Goal: Browse casually: Explore the website without a specific task or goal

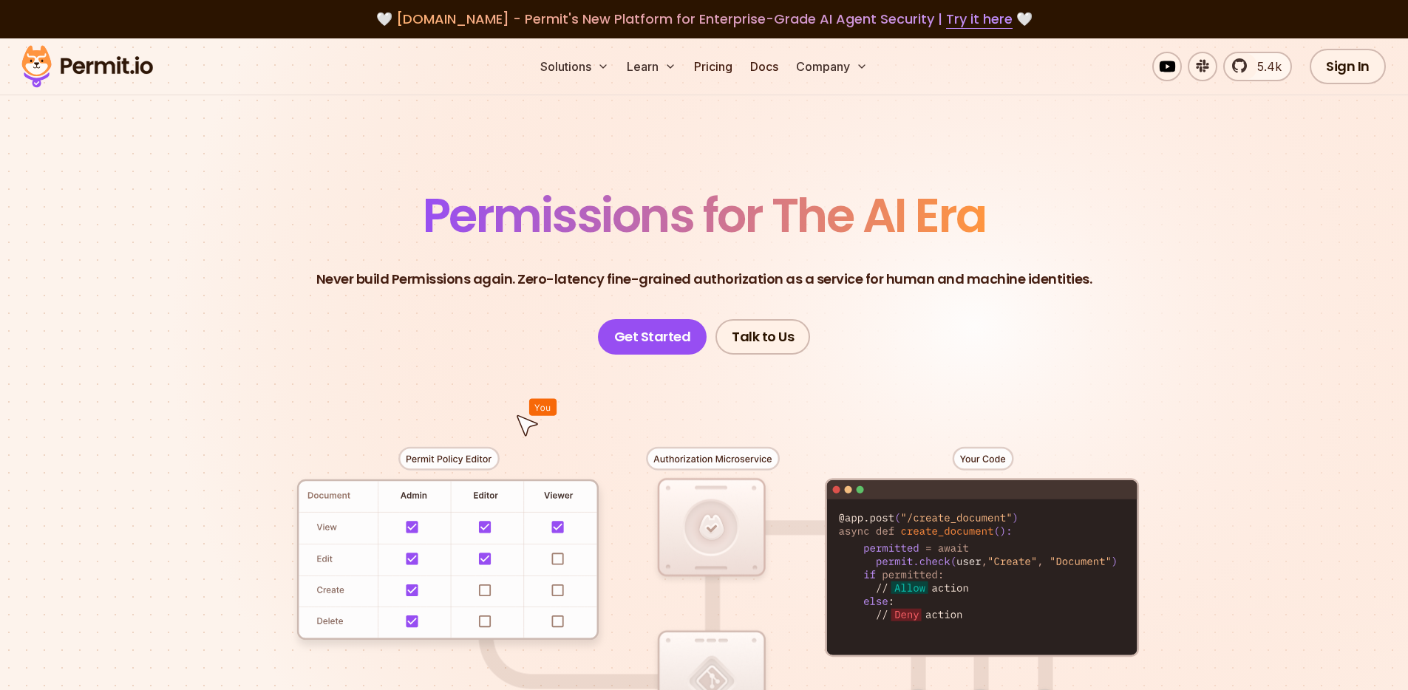
drag, startPoint x: 0, startPoint y: 0, endPoint x: 969, endPoint y: 215, distance: 992.6
click at [974, 217] on span "Permissions for The AI Era" at bounding box center [704, 216] width 563 height 66
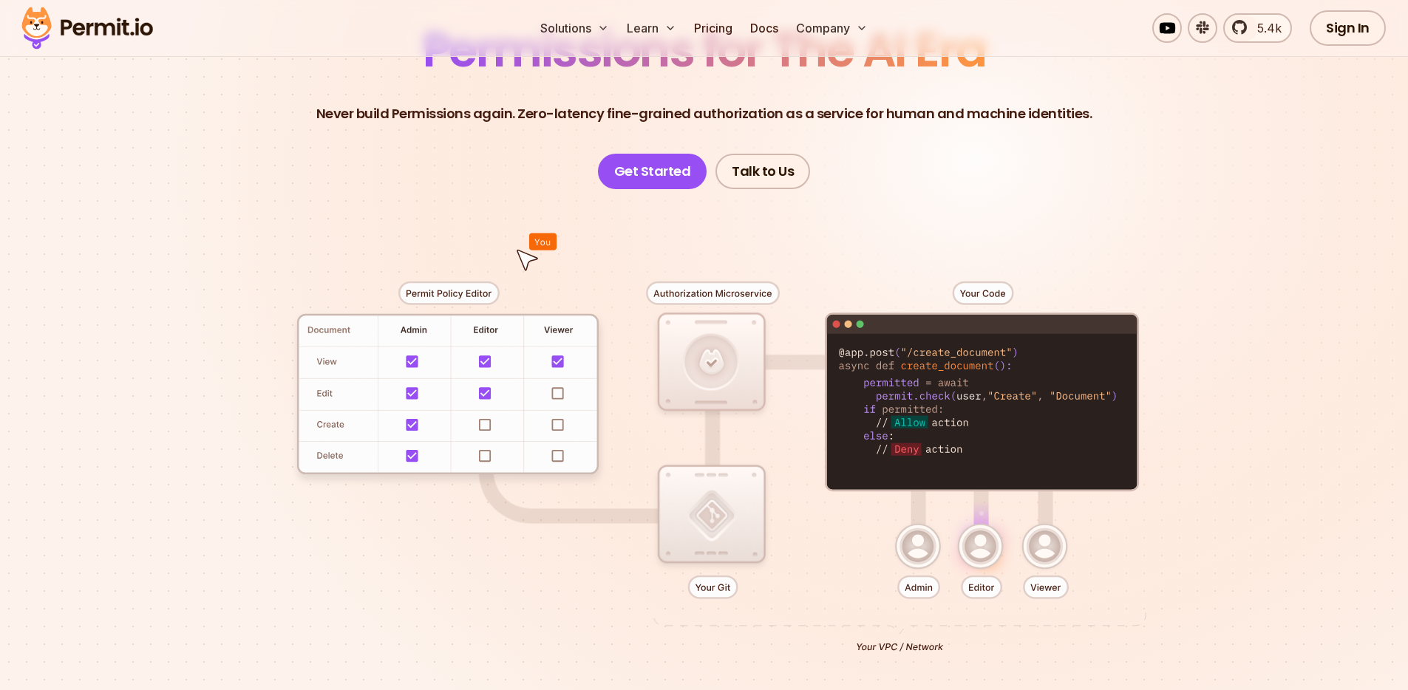
scroll to position [185, 0]
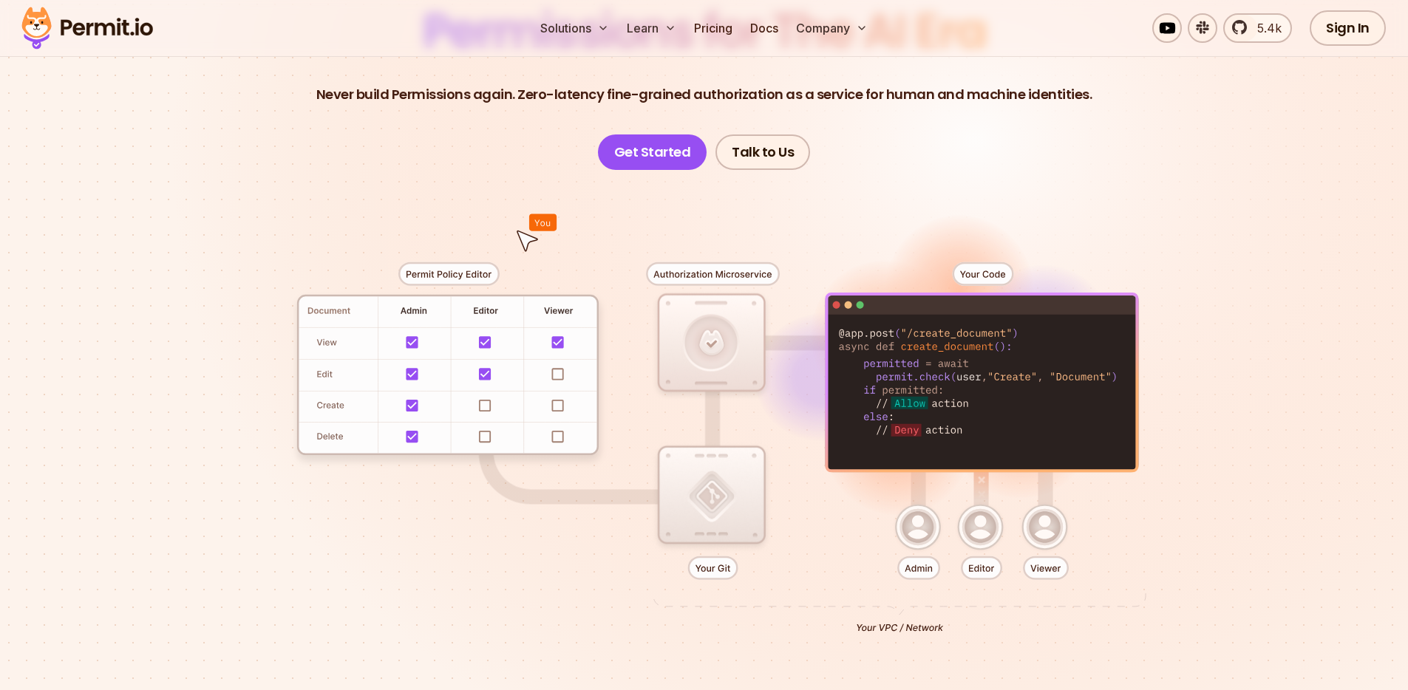
click at [454, 524] on div at bounding box center [704, 442] width 1035 height 544
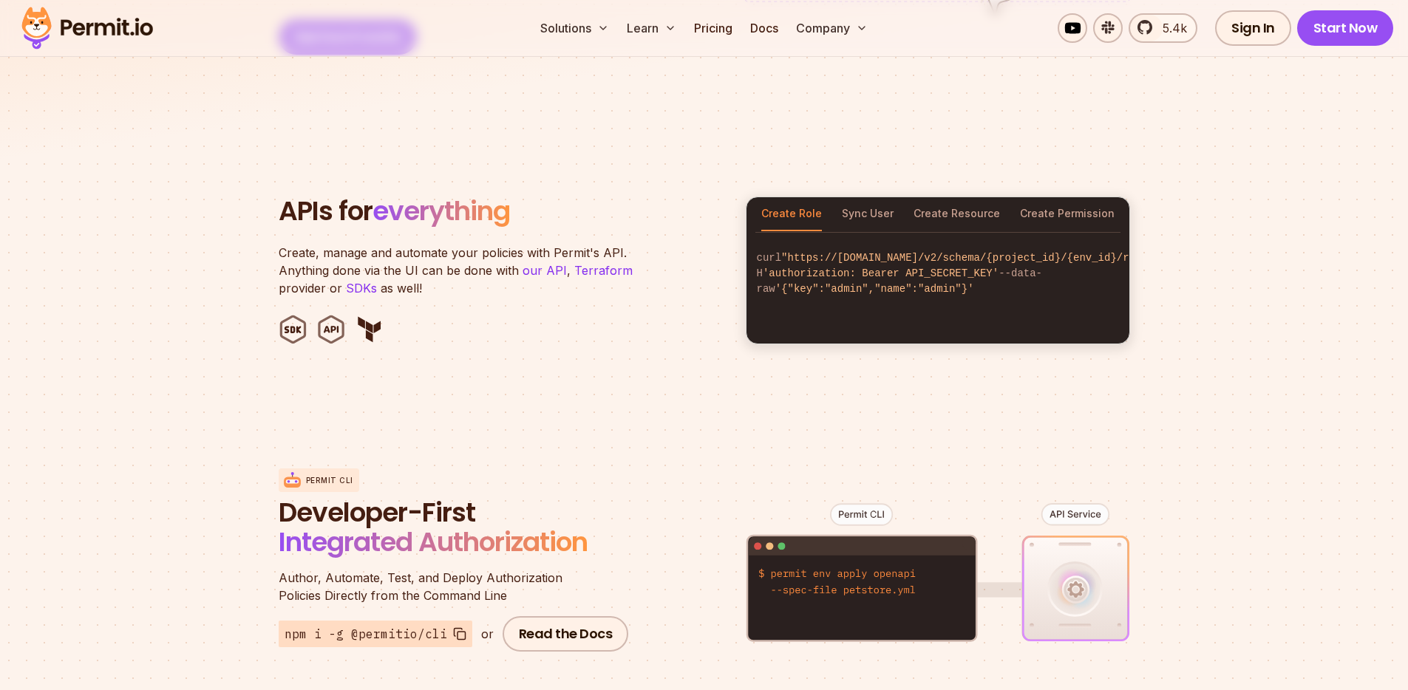
scroll to position [962, 0]
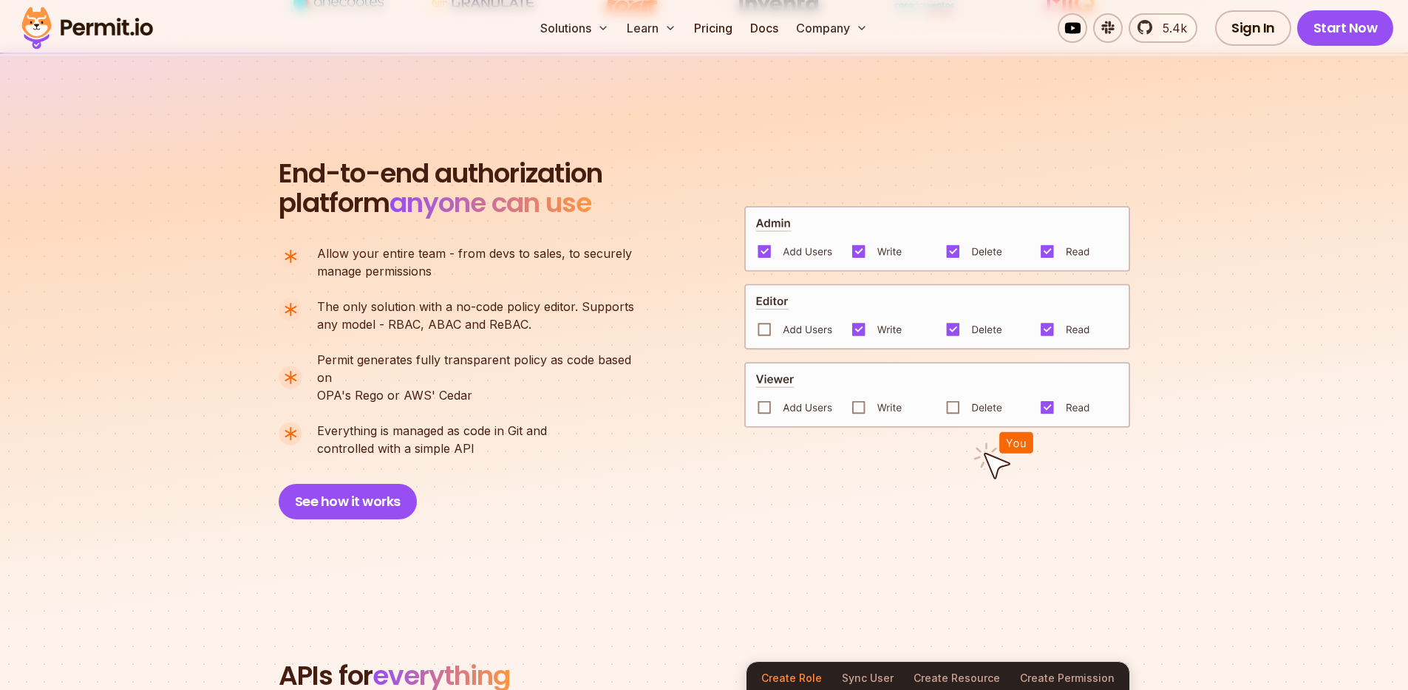
click at [451, 520] on section "End-to-end authorization platform anyone can use A no-code authorization platfo…" at bounding box center [704, 321] width 1408 height 538
click at [364, 512] on section "End-to-end authorization platform anyone can use A no-code authorization platfo…" at bounding box center [704, 321] width 1408 height 538
click at [518, 167] on span "End-to-end authorization" at bounding box center [441, 174] width 324 height 30
click at [517, 167] on span "End-to-end authorization" at bounding box center [441, 174] width 324 height 30
drag, startPoint x: 469, startPoint y: 170, endPoint x: 537, endPoint y: 167, distance: 67.3
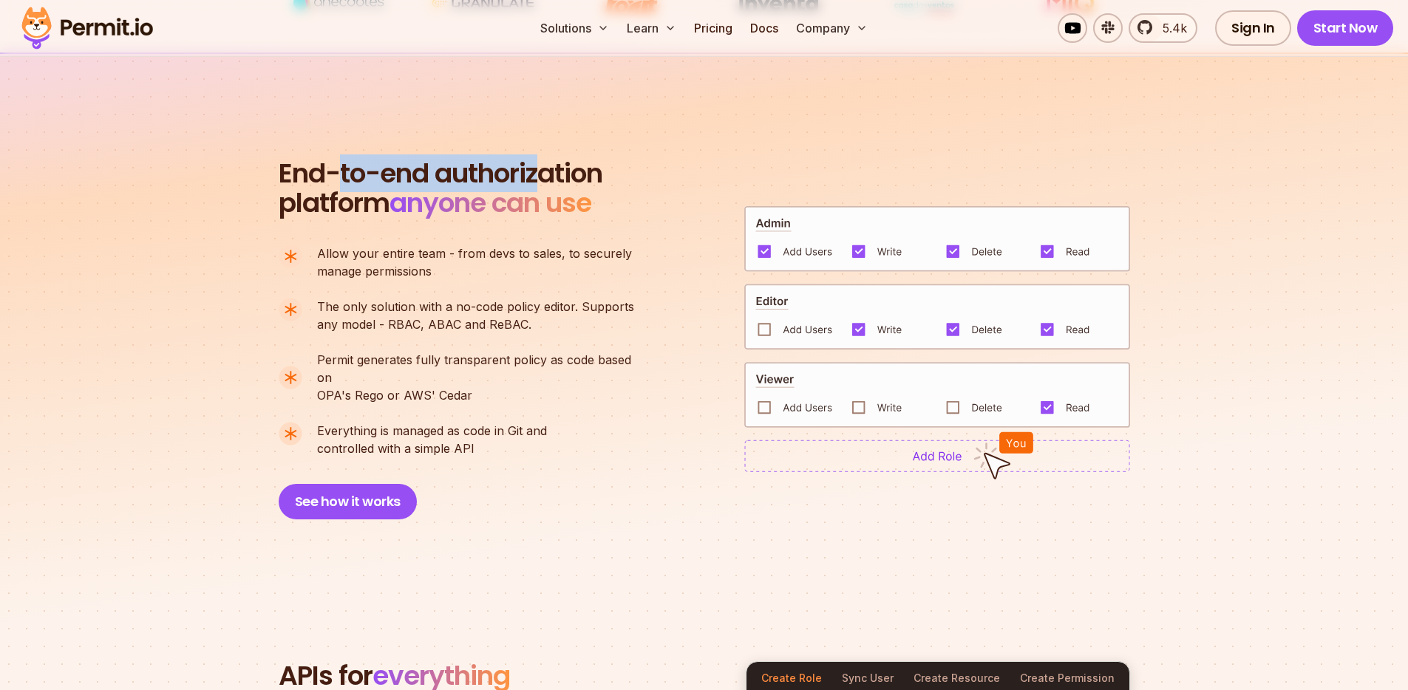
click at [537, 167] on span "End-to-end authorization" at bounding box center [441, 174] width 324 height 30
drag, startPoint x: 580, startPoint y: 177, endPoint x: 269, endPoint y: 176, distance: 311.2
click at [269, 176] on section "End-to-end authorization platform anyone can use A no-code authorization platfo…" at bounding box center [704, 321] width 1408 height 538
drag, startPoint x: 269, startPoint y: 176, endPoint x: 326, endPoint y: 161, distance: 58.8
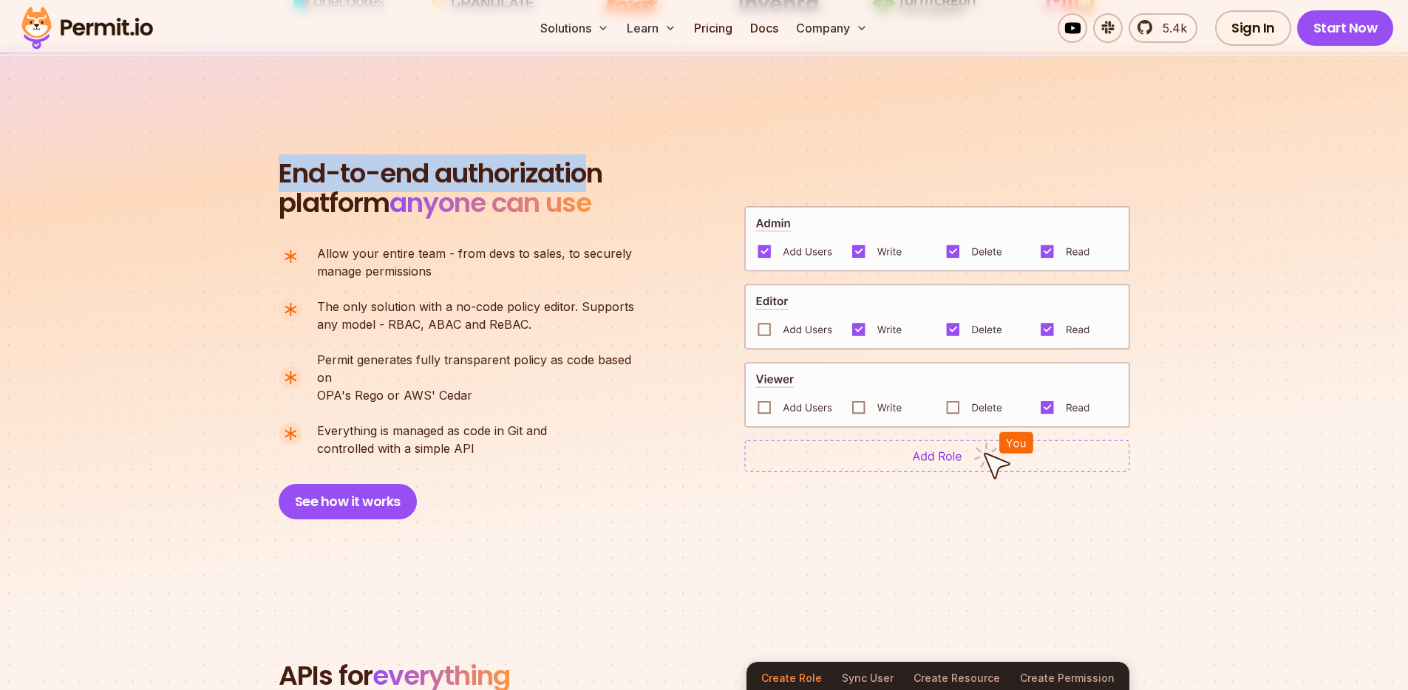
click at [270, 176] on section "End-to-end authorization platform anyone can use A no-code authorization platfo…" at bounding box center [704, 321] width 1408 height 538
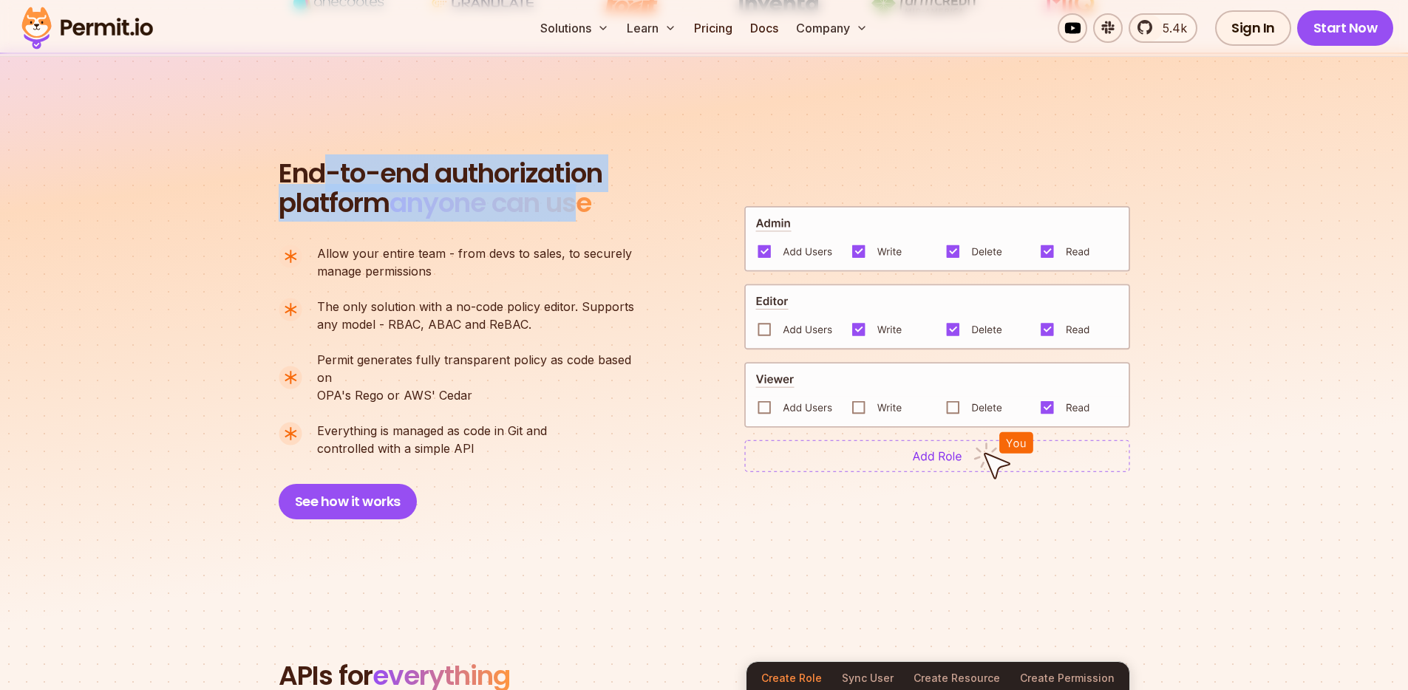
drag, startPoint x: 326, startPoint y: 161, endPoint x: 589, endPoint y: 195, distance: 265.3
click at [589, 195] on h2 "End-to-end authorization platform anyone can use" at bounding box center [441, 188] width 324 height 59
click at [589, 195] on span "anyone can use" at bounding box center [491, 203] width 202 height 38
drag, startPoint x: 587, startPoint y: 200, endPoint x: 291, endPoint y: 175, distance: 296.7
click at [291, 175] on h2 "End-to-end authorization platform anyone can use" at bounding box center [441, 188] width 324 height 59
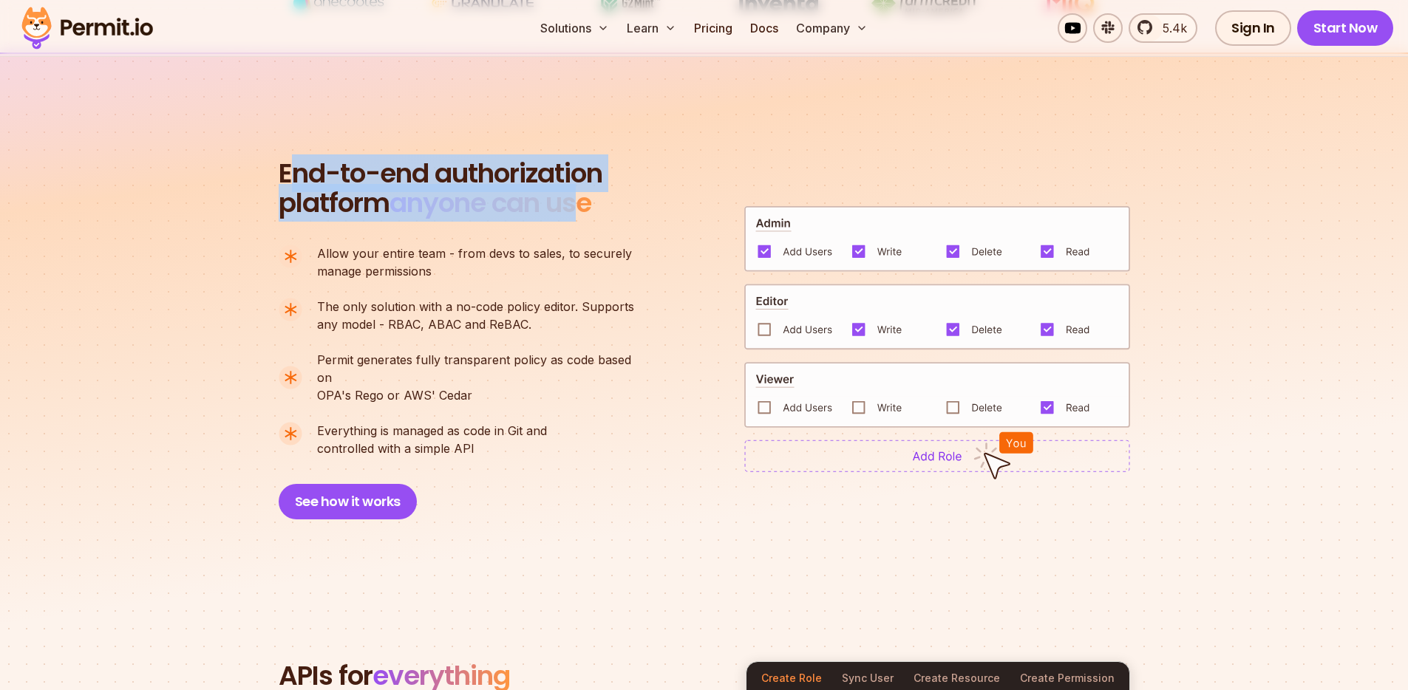
click at [291, 175] on span "End-to-end authorization" at bounding box center [441, 174] width 324 height 30
drag, startPoint x: 300, startPoint y: 173, endPoint x: 587, endPoint y: 200, distance: 288.1
click at [587, 200] on h2 "End-to-end authorization platform anyone can use" at bounding box center [441, 188] width 324 height 59
click at [587, 200] on span "anyone can use" at bounding box center [491, 203] width 202 height 38
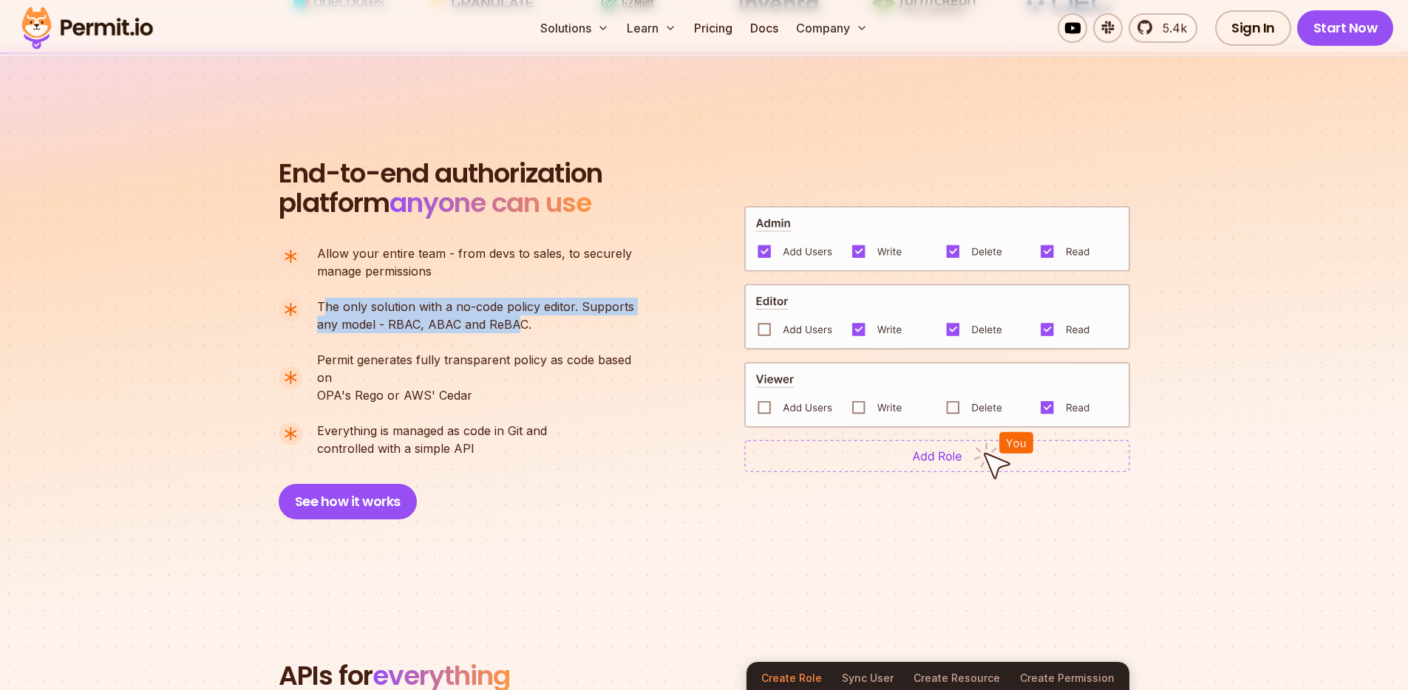
drag, startPoint x: 325, startPoint y: 305, endPoint x: 515, endPoint y: 324, distance: 190.9
click at [515, 324] on p "The only solution with a no-code policy editor. Supports any model - RBAC, ABAC…" at bounding box center [475, 315] width 317 height 35
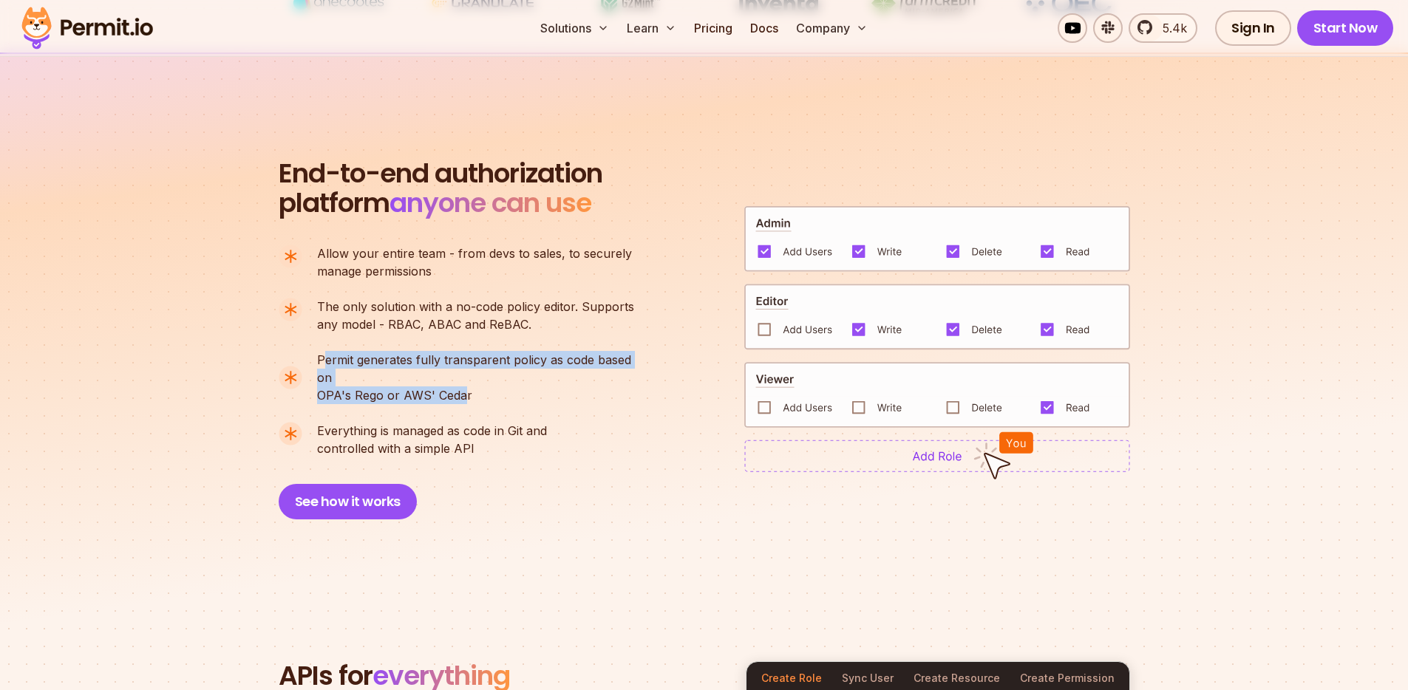
drag, startPoint x: 327, startPoint y: 367, endPoint x: 463, endPoint y: 378, distance: 135.7
click at [463, 378] on p "Permit generates fully transparent policy as code based on OPA's [PERSON_NAME] …" at bounding box center [482, 377] width 330 height 53
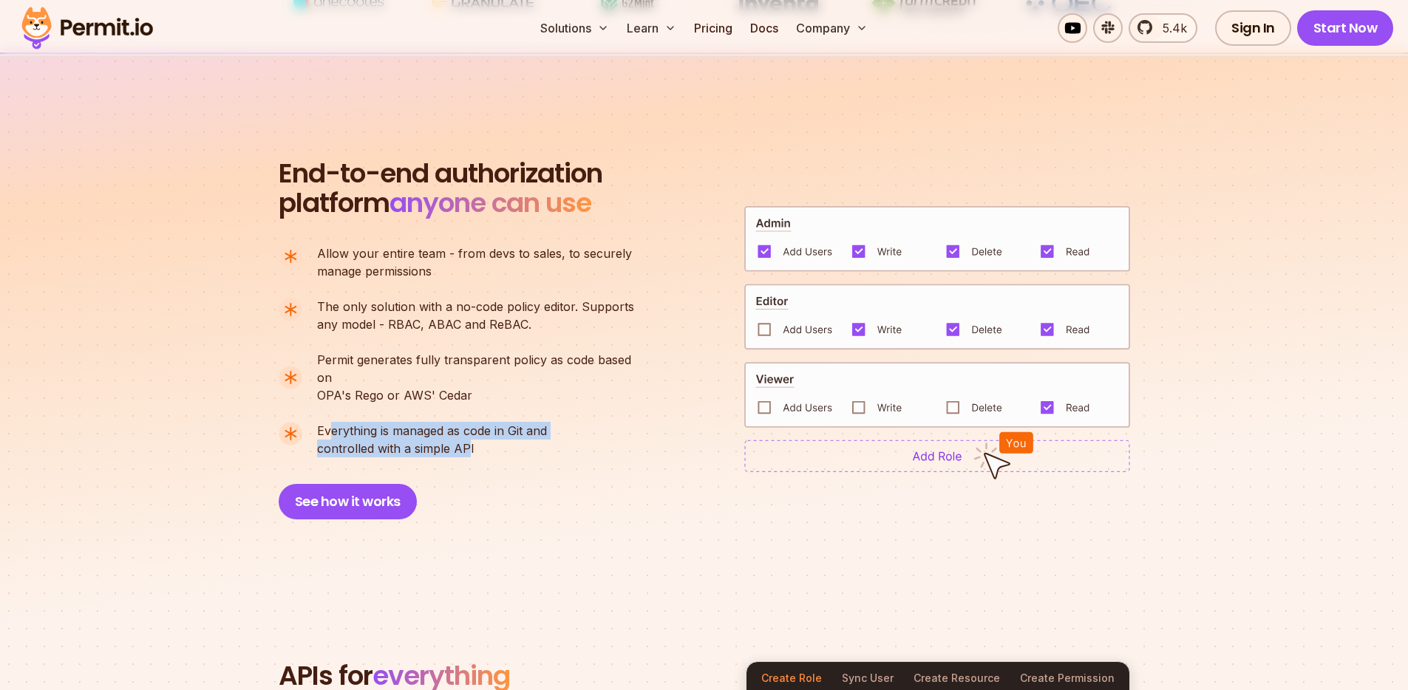
drag, startPoint x: 333, startPoint y: 421, endPoint x: 458, endPoint y: 429, distance: 125.2
click at [458, 429] on p "Everything is managed as code in Git and controlled with a simple API" at bounding box center [432, 439] width 230 height 35
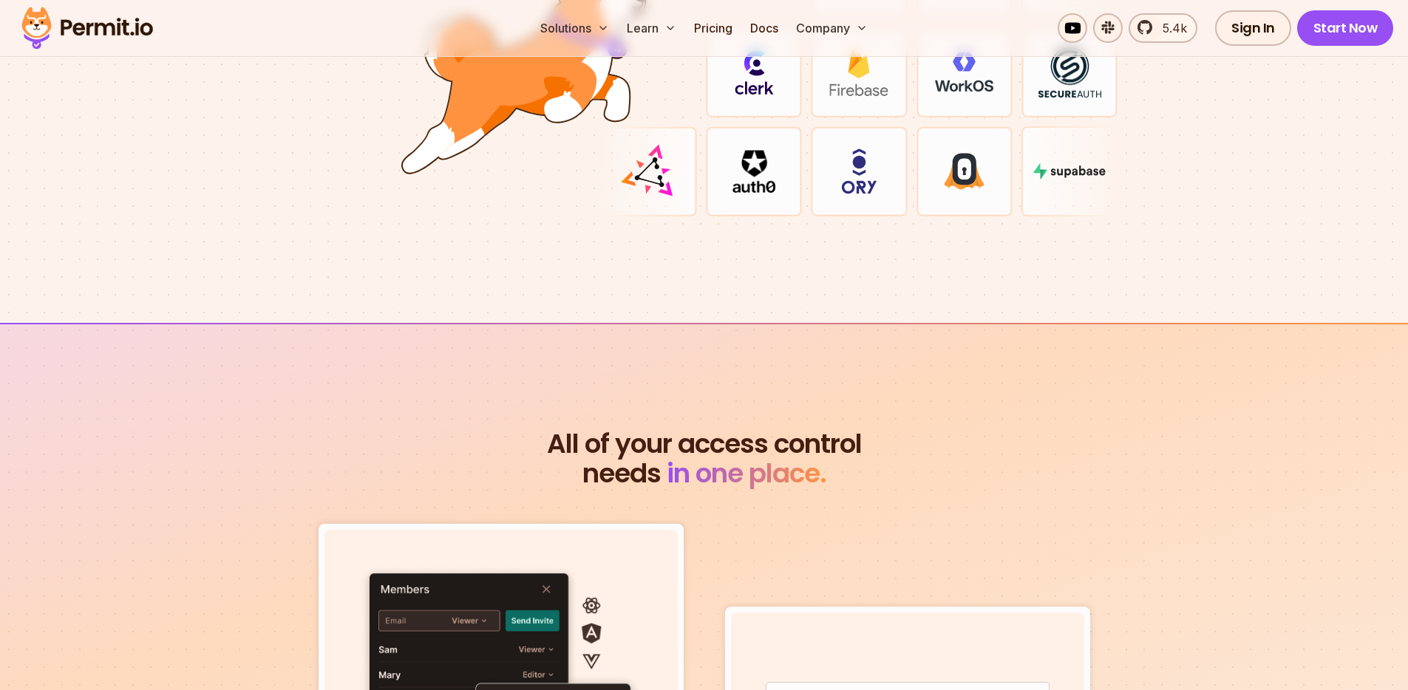
scroll to position [4833, 0]
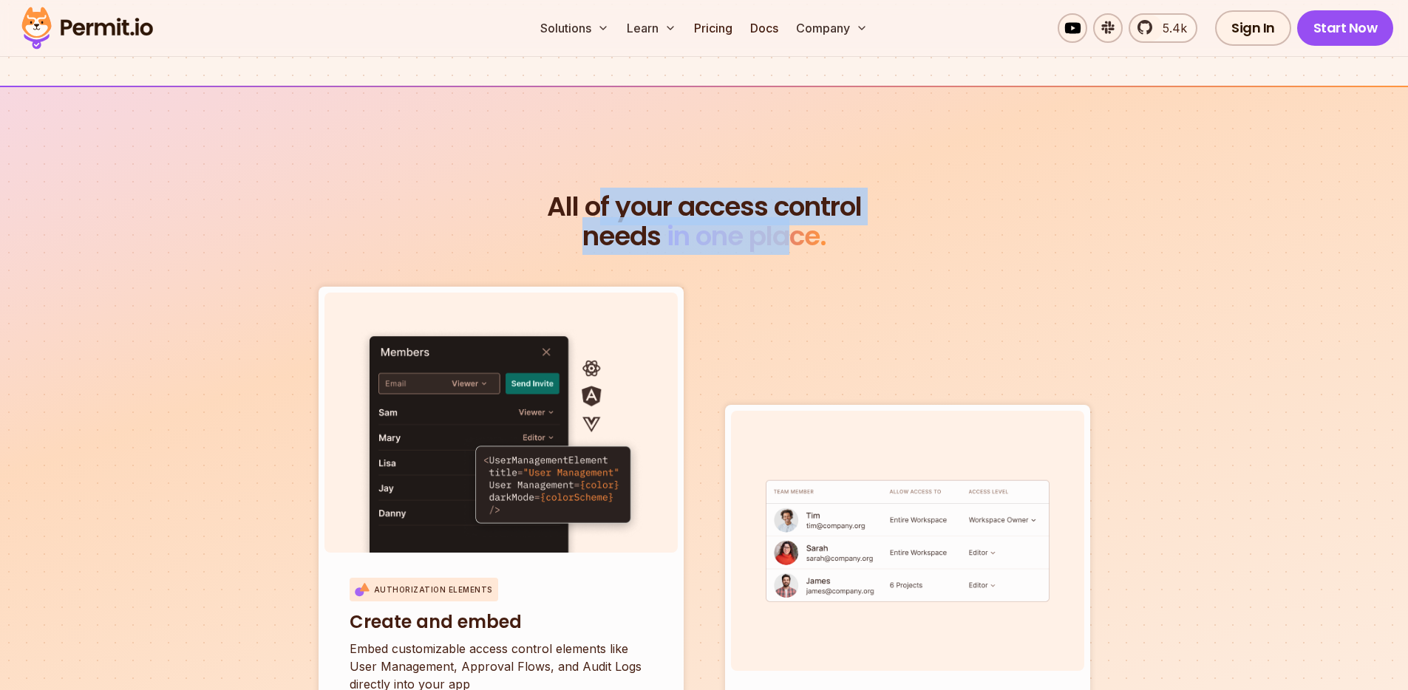
drag, startPoint x: 687, startPoint y: 194, endPoint x: 793, endPoint y: 218, distance: 109.2
click at [793, 218] on h2 "All of your access control needs in one place." at bounding box center [705, 221] width 852 height 59
drag, startPoint x: 793, startPoint y: 218, endPoint x: 811, endPoint y: 217, distance: 17.8
click at [795, 219] on span "in one place." at bounding box center [747, 236] width 160 height 38
drag, startPoint x: 811, startPoint y: 217, endPoint x: 571, endPoint y: 199, distance: 240.1
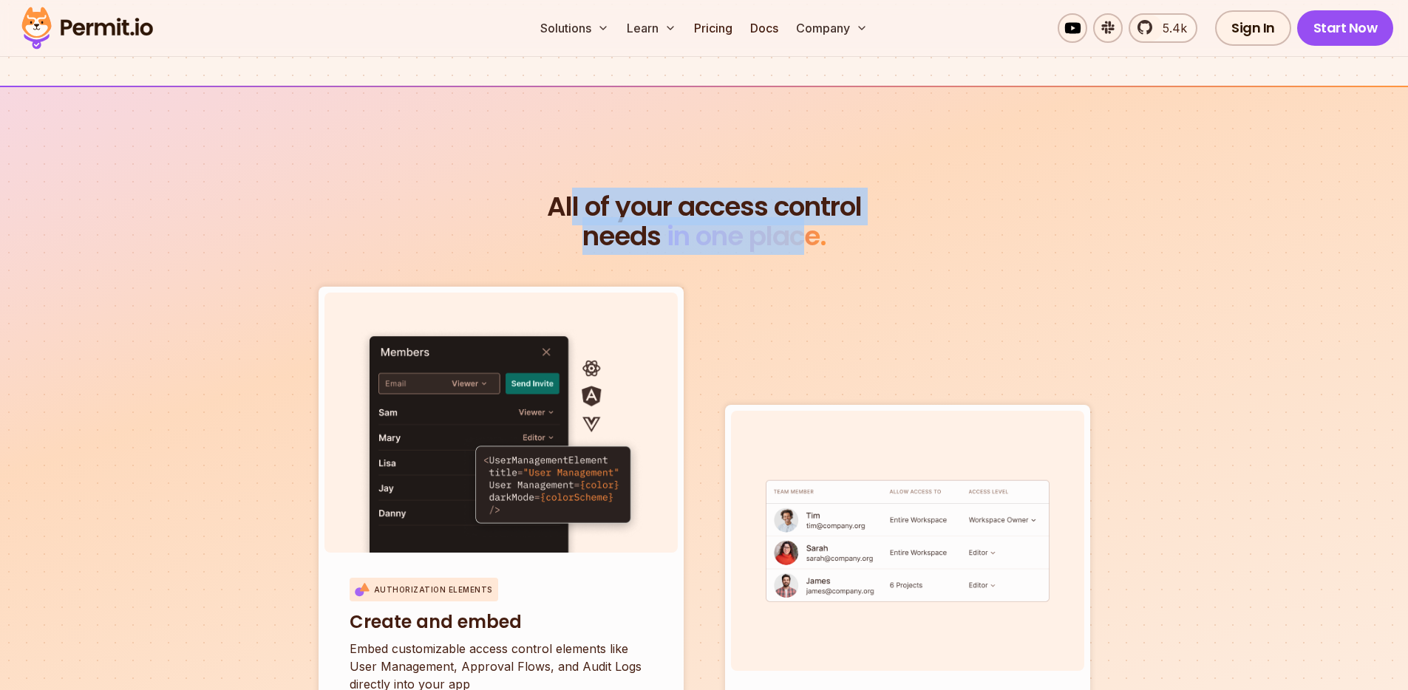
click at [571, 199] on h2 "All of your access control needs in one place." at bounding box center [705, 221] width 852 height 59
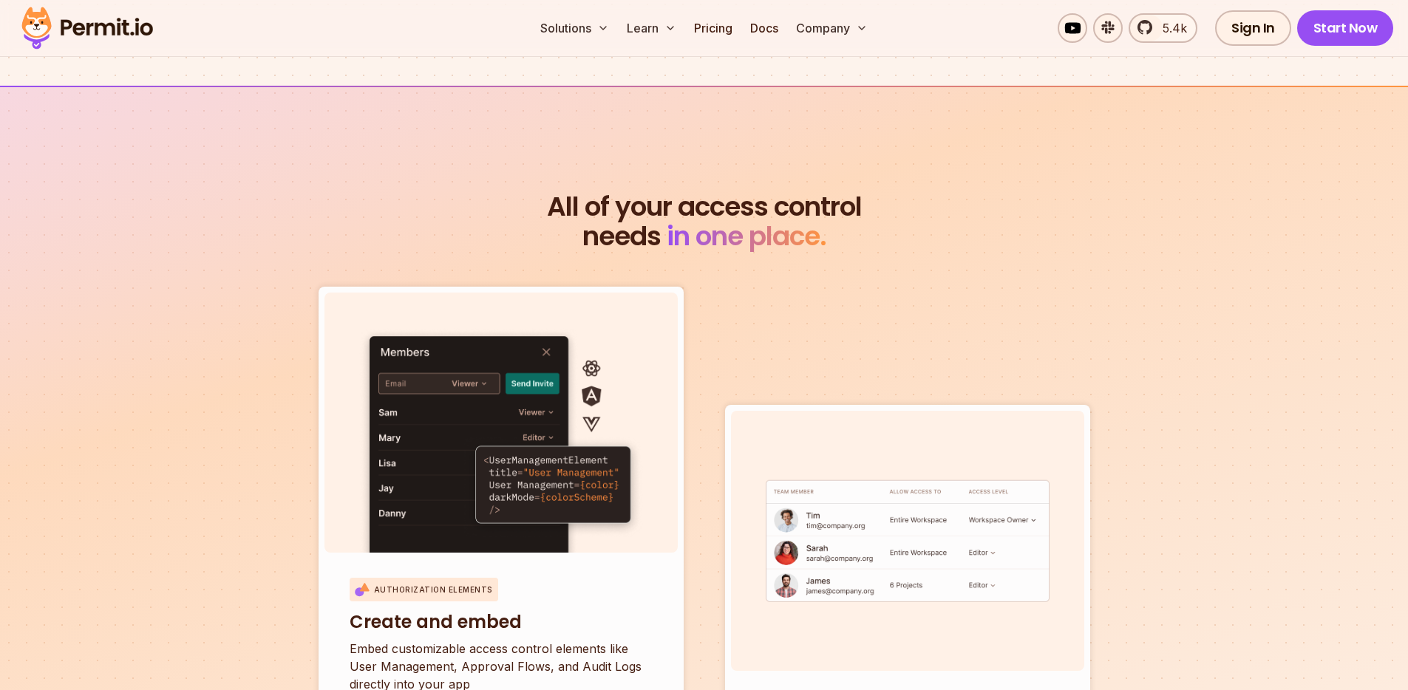
click at [571, 198] on span "All of your access control" at bounding box center [705, 207] width 852 height 30
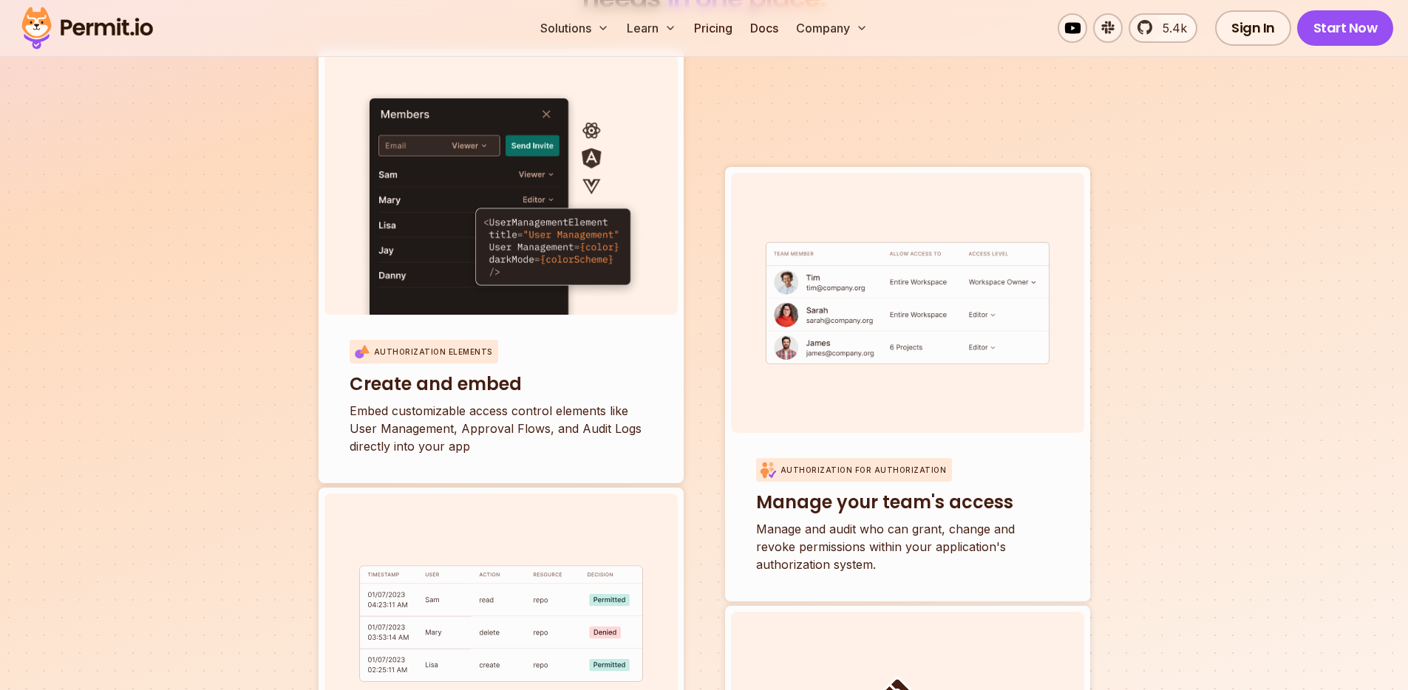
click at [231, 463] on section "All of your access control needs in one place. Authorization Elements Create an…" at bounding box center [704, 498] width 1408 height 1301
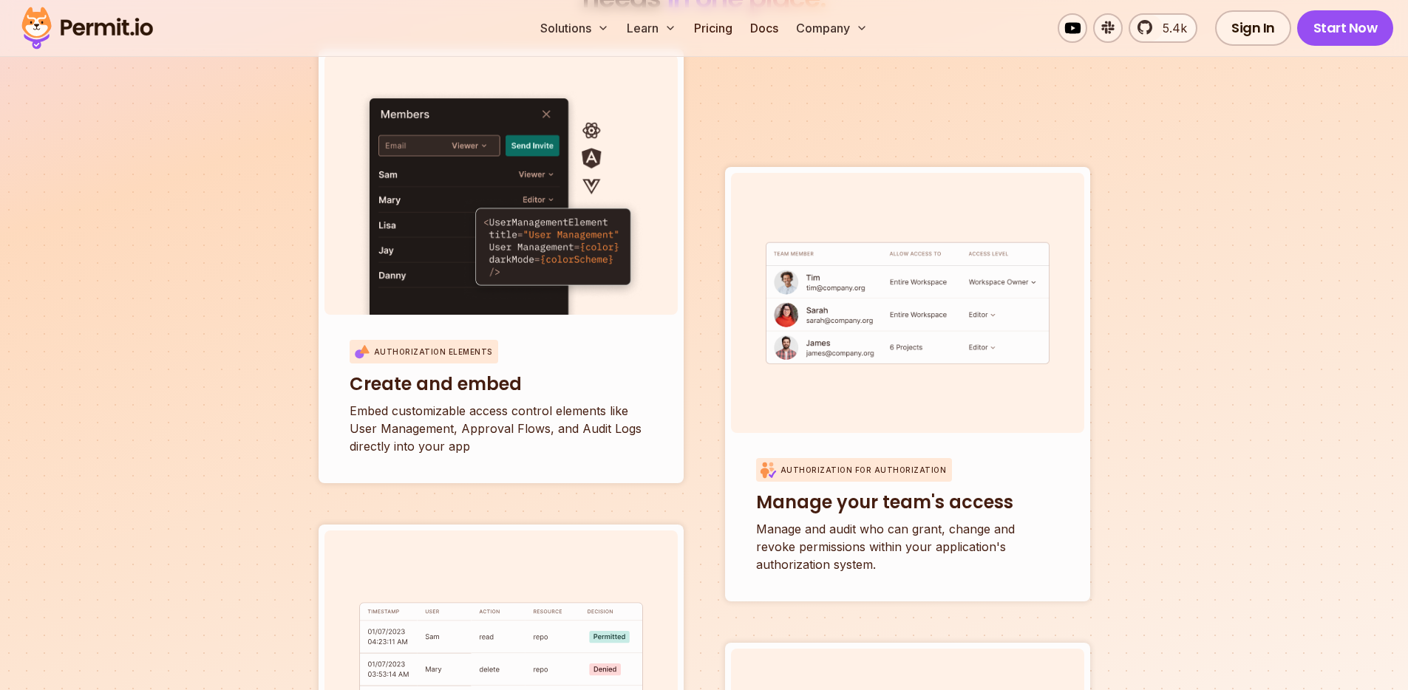
click at [191, 410] on section "All of your access control needs in one place. Authorization Elements Create an…" at bounding box center [704, 498] width 1408 height 1301
click at [197, 423] on section "All of your access control needs in one place. Authorization Elements Create an…" at bounding box center [704, 498] width 1408 height 1301
click at [197, 422] on section "All of your access control needs in one place. Authorization Elements Create an…" at bounding box center [704, 498] width 1408 height 1301
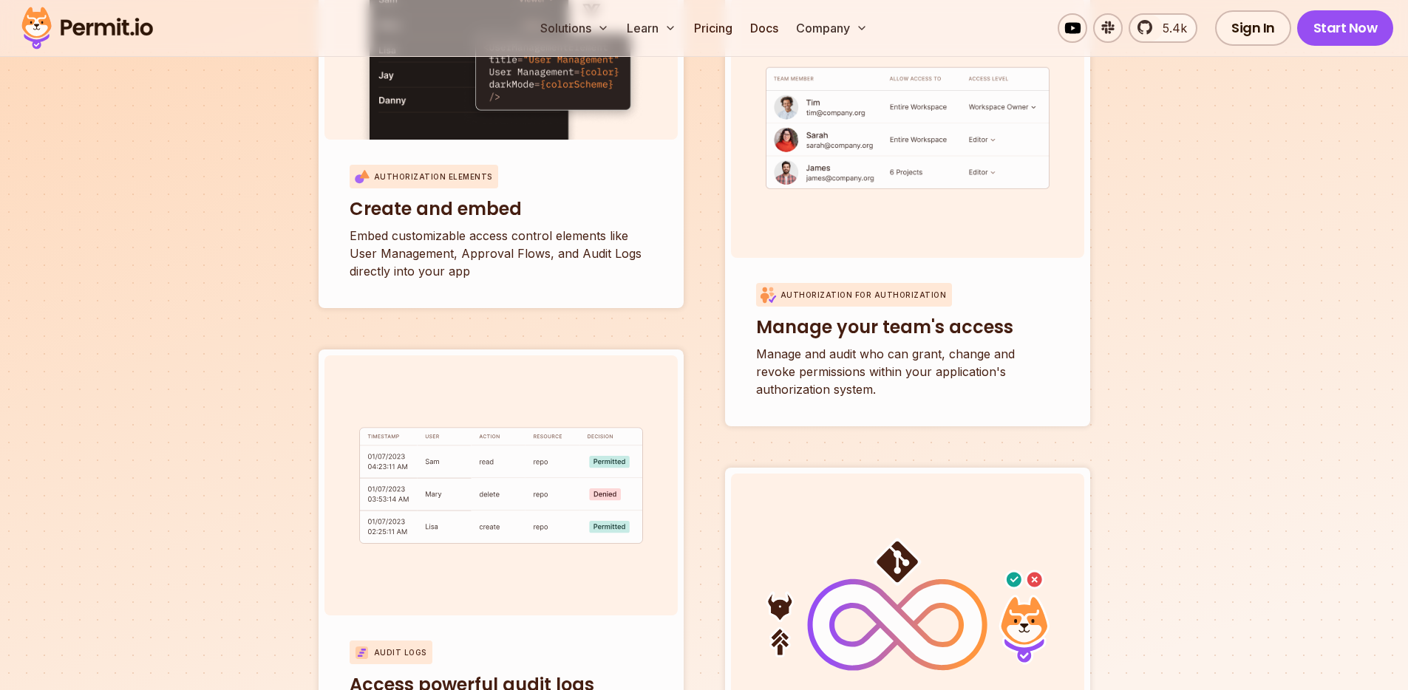
click at [251, 472] on section "All of your access control needs in one place. Authorization Elements Create an…" at bounding box center [704, 323] width 1408 height 1301
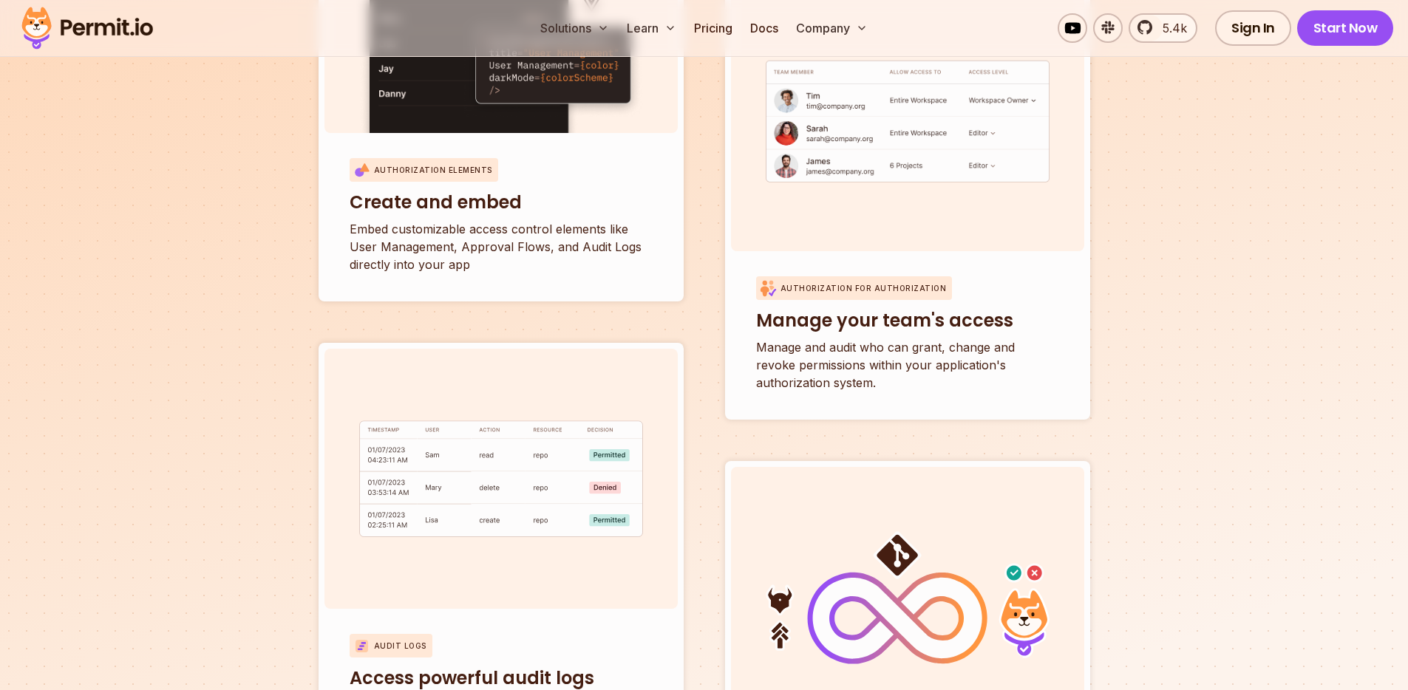
click at [251, 472] on section "All of your access control needs in one place. Authorization Elements Create an…" at bounding box center [704, 316] width 1408 height 1301
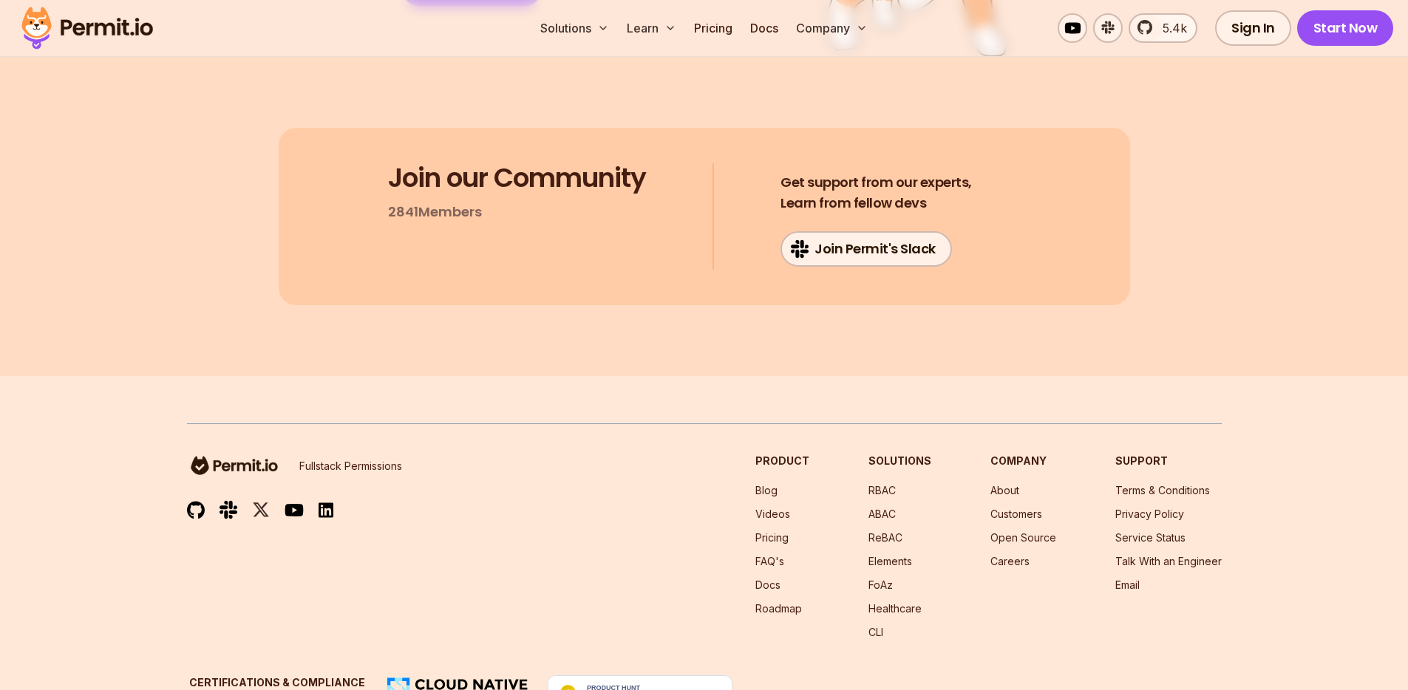
scroll to position [7535, 0]
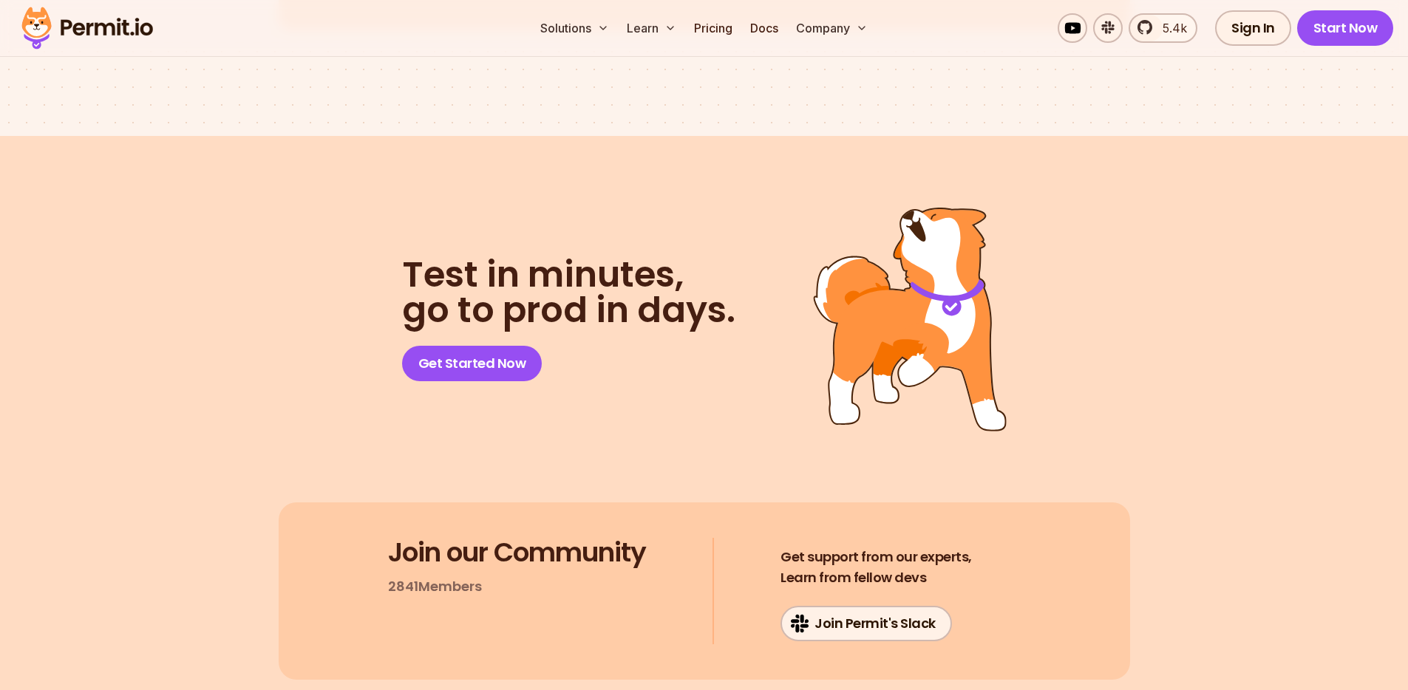
click at [235, 477] on section "Test in minutes, go to prod in days. Get Started Now Join our Community 2841 Me…" at bounding box center [704, 443] width 1408 height 615
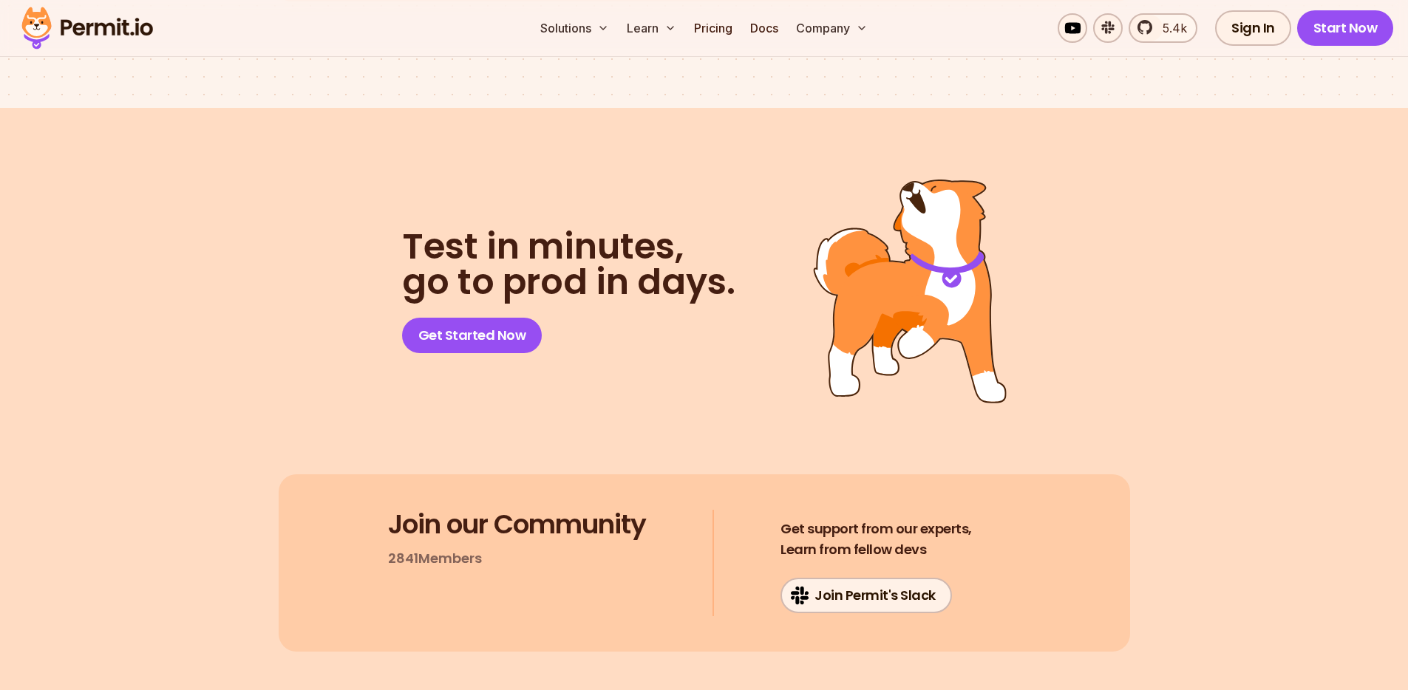
scroll to position [7573, 0]
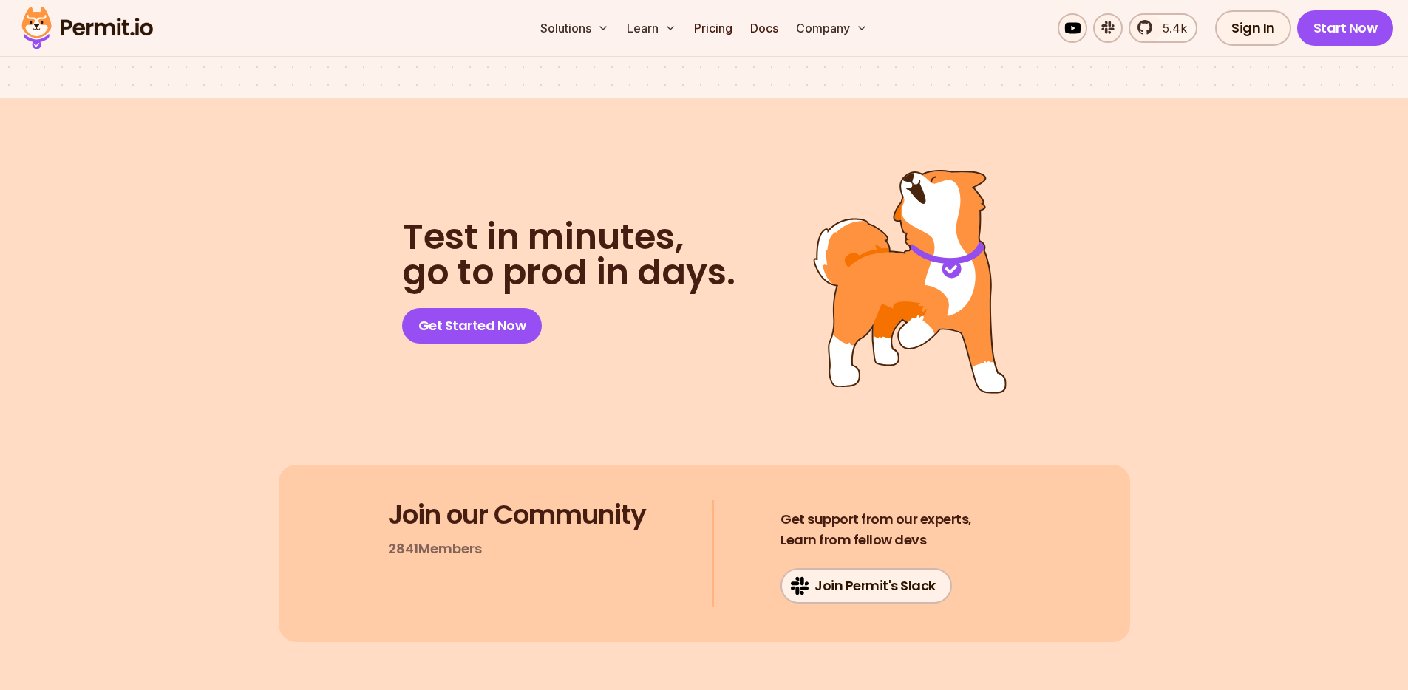
click at [235, 477] on section "Test in minutes, go to prod in days. Get Started Now Join our Community 2841 Me…" at bounding box center [704, 405] width 1408 height 615
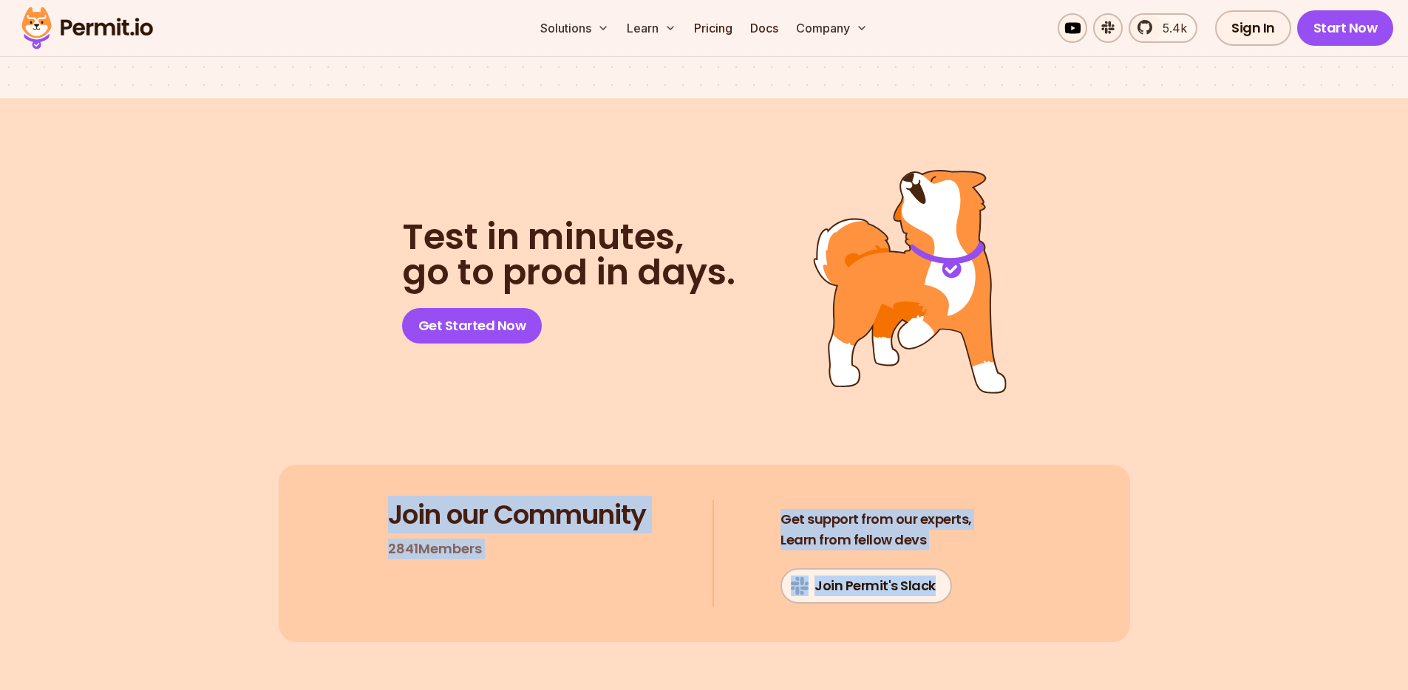
drag, startPoint x: 235, startPoint y: 477, endPoint x: 1046, endPoint y: 605, distance: 820.9
click at [1046, 605] on section "Test in minutes, go to prod in days. Get Started Now Join our Community 2841 Me…" at bounding box center [704, 405] width 1408 height 615
click at [1046, 605] on div "Join our Community 2841 Members Get support from our experts, Learn from fellow…" at bounding box center [705, 553] width 852 height 177
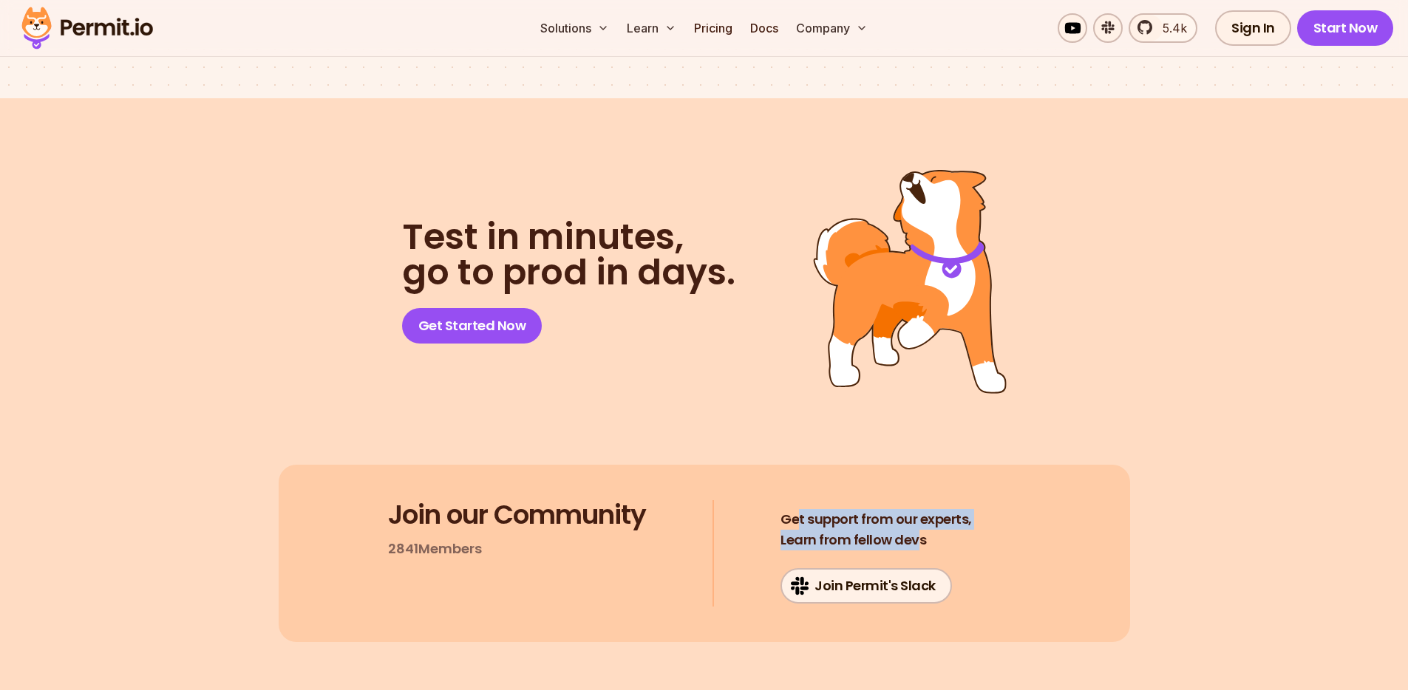
drag, startPoint x: 799, startPoint y: 494, endPoint x: 922, endPoint y: 517, distance: 124.8
click at [922, 517] on h4 "Get support from our experts, Learn from fellow devs" at bounding box center [876, 529] width 191 height 41
drag, startPoint x: 909, startPoint y: 520, endPoint x: 793, endPoint y: 508, distance: 116.7
click at [793, 509] on h4 "Get support from our experts, Learn from fellow devs" at bounding box center [876, 529] width 191 height 41
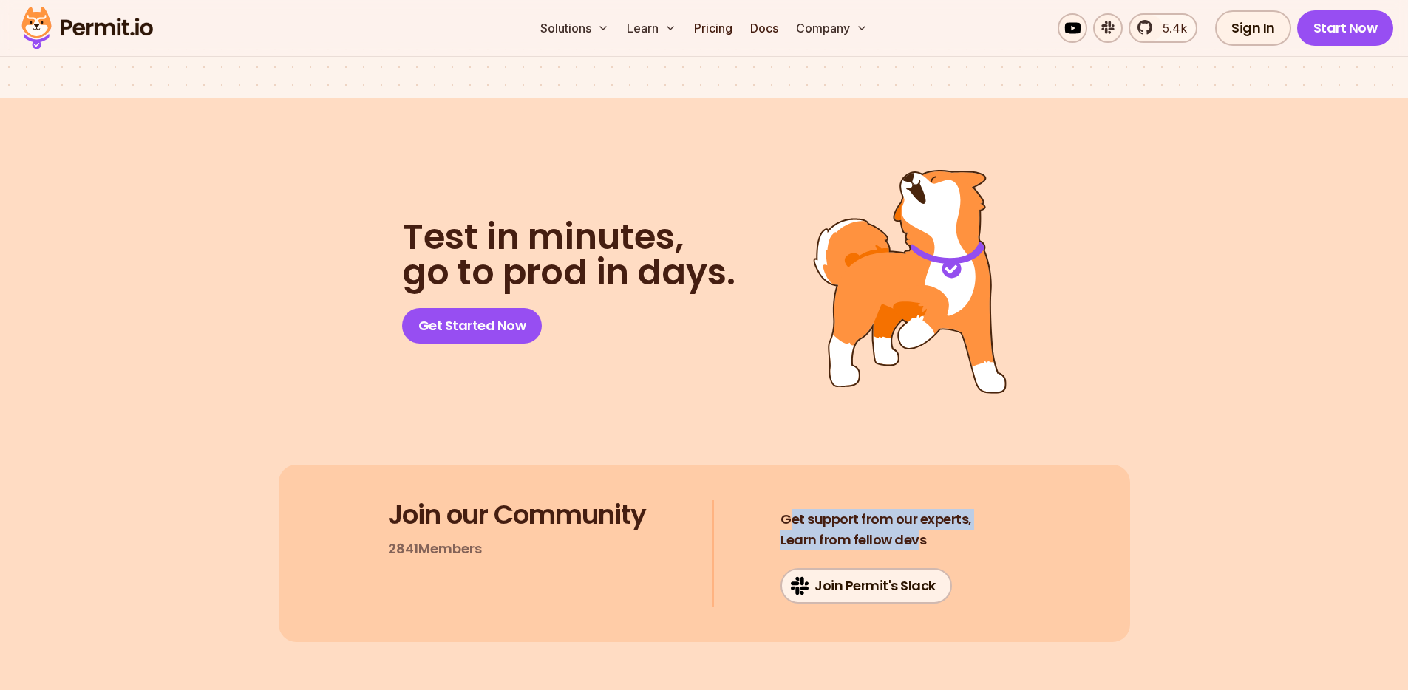
click at [793, 509] on span "Get support from our experts," at bounding box center [876, 519] width 191 height 21
drag, startPoint x: 793, startPoint y: 503, endPoint x: 920, endPoint y: 524, distance: 128.2
click at [920, 524] on h4 "Get support from our experts, Learn from fellow devs" at bounding box center [876, 529] width 191 height 41
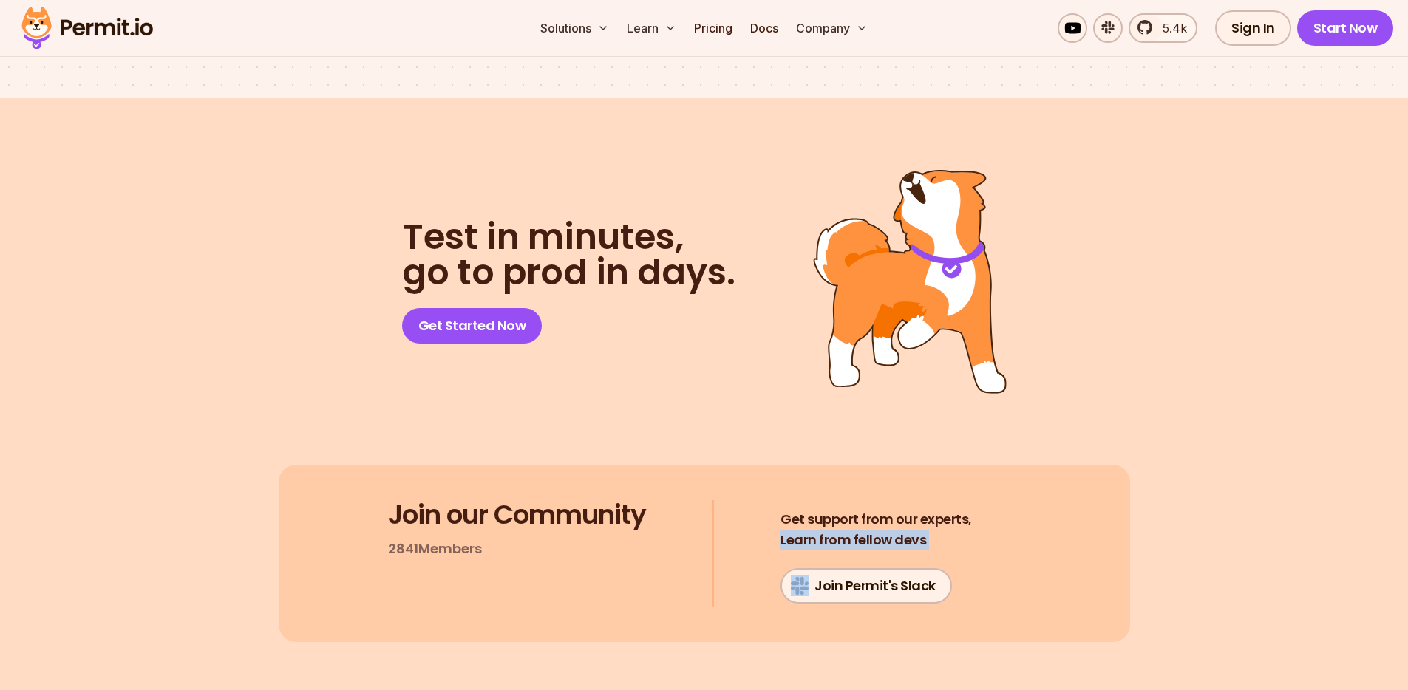
click at [920, 524] on h4 "Get support from our experts, Learn from fellow devs" at bounding box center [876, 529] width 191 height 41
click at [987, 523] on div "Get support from our experts, Learn from fellow devs [PERSON_NAME]'s Slack" at bounding box center [900, 551] width 239 height 103
click at [986, 523] on div "Get support from our experts, Learn from fellow devs [PERSON_NAME]'s Slack" at bounding box center [900, 551] width 239 height 103
drag, startPoint x: 986, startPoint y: 523, endPoint x: 763, endPoint y: 501, distance: 224.3
click at [763, 501] on div "Join our Community 2841 Members Get support from our experts, Learn from fellow…" at bounding box center [705, 553] width 852 height 177
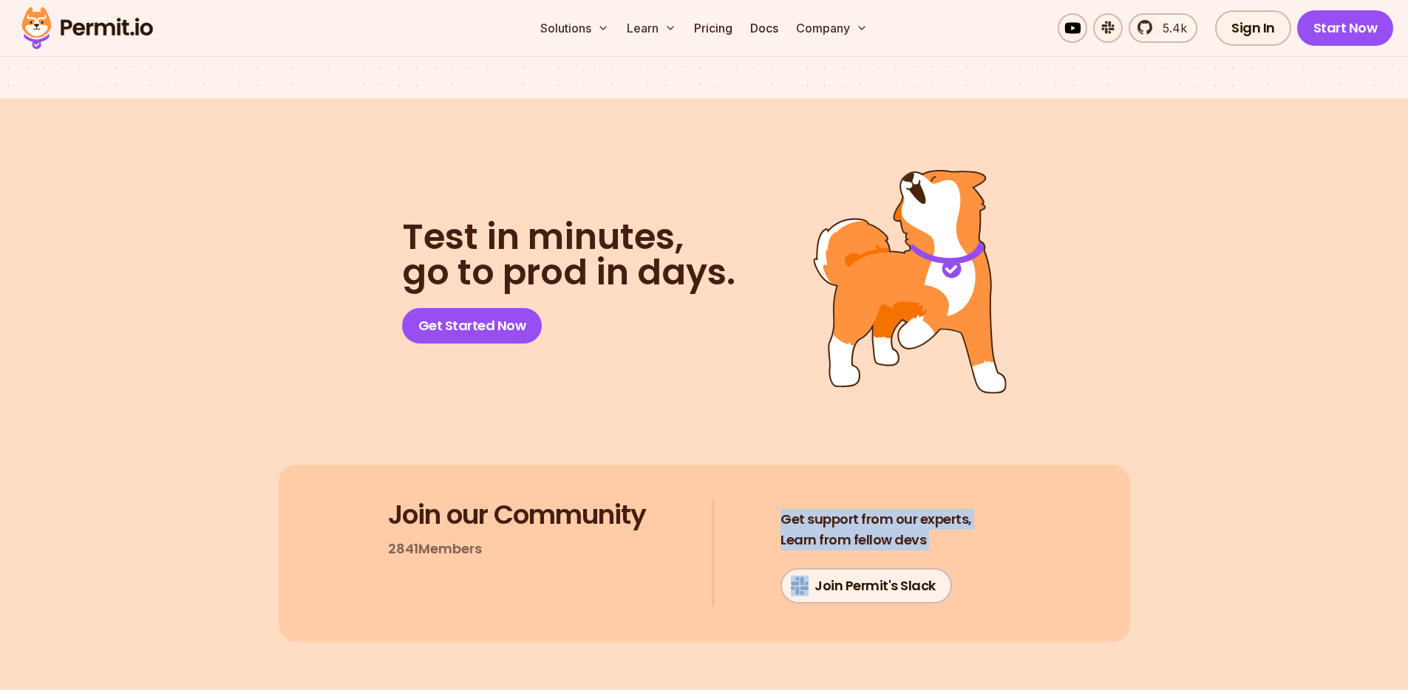
click at [763, 501] on div "Join our Community 2841 Members Get support from our experts, Learn from fellow…" at bounding box center [705, 553] width 852 height 177
drag, startPoint x: 763, startPoint y: 501, endPoint x: 986, endPoint y: 528, distance: 224.8
click at [986, 528] on div "Join our Community 2841 Members Get support from our experts, Learn from fellow…" at bounding box center [705, 553] width 852 height 177
click at [986, 528] on div "Get support from our experts, Learn from fellow devs [PERSON_NAME]'s Slack" at bounding box center [900, 551] width 239 height 103
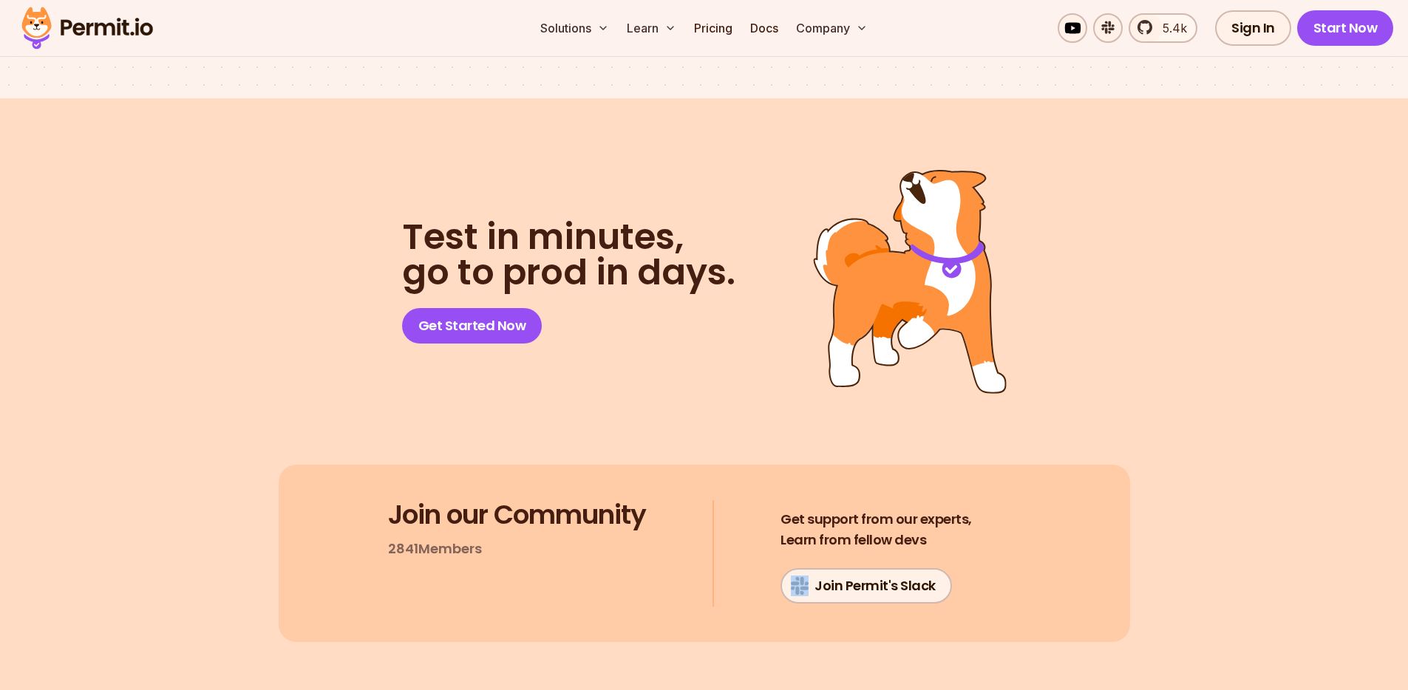
click at [986, 528] on div "Get support from our experts, Learn from fellow devs [PERSON_NAME]'s Slack" at bounding box center [900, 551] width 239 height 103
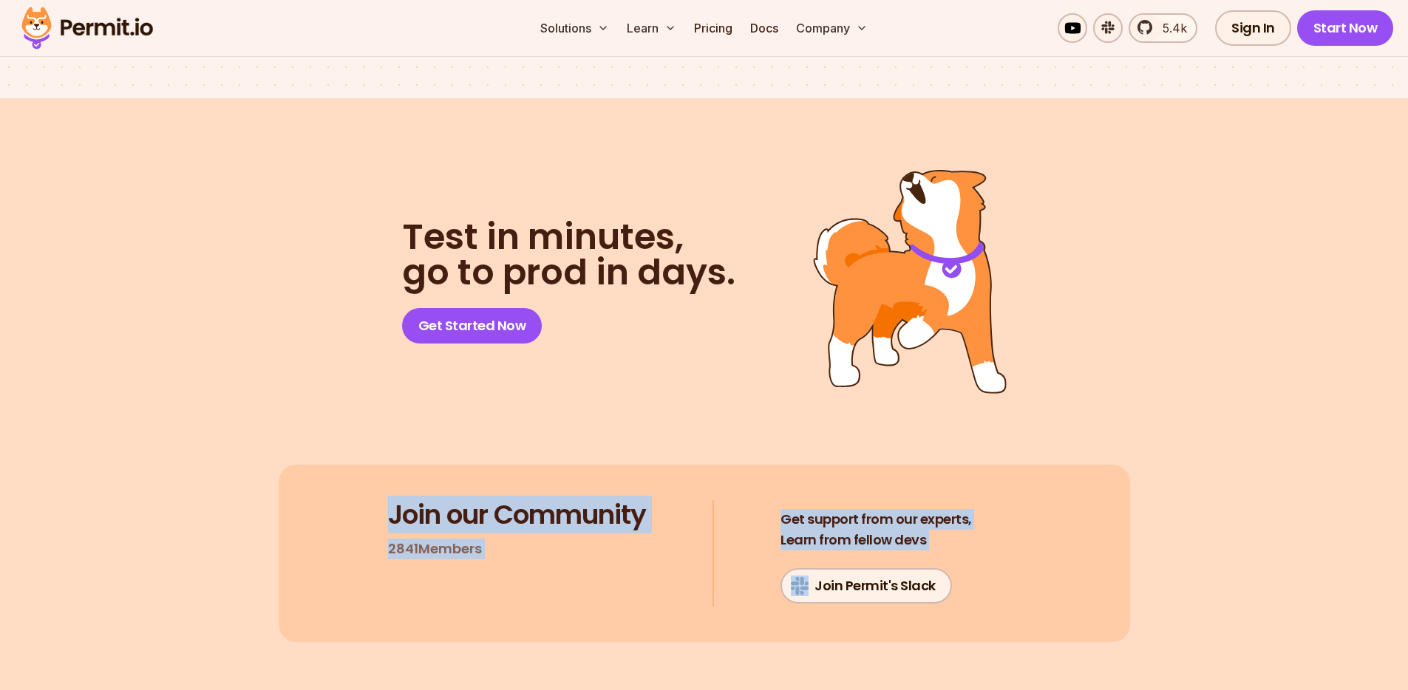
drag, startPoint x: 986, startPoint y: 528, endPoint x: 467, endPoint y: 503, distance: 519.5
click at [467, 503] on div "Join our Community 2841 Members Get support from our experts, Learn from fellow…" at bounding box center [705, 553] width 852 height 177
click at [467, 503] on h3 "Join our Community" at bounding box center [517, 515] width 258 height 30
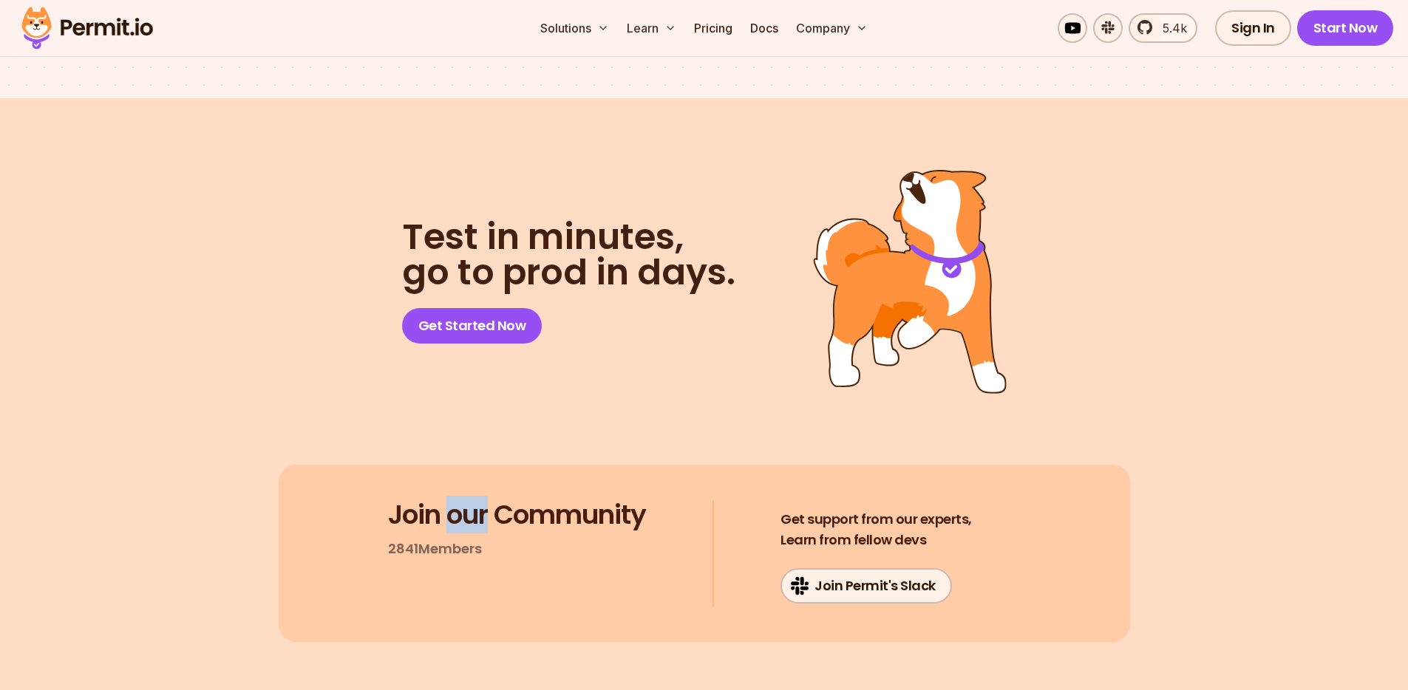
click at [467, 503] on h3 "Join our Community" at bounding box center [517, 515] width 258 height 30
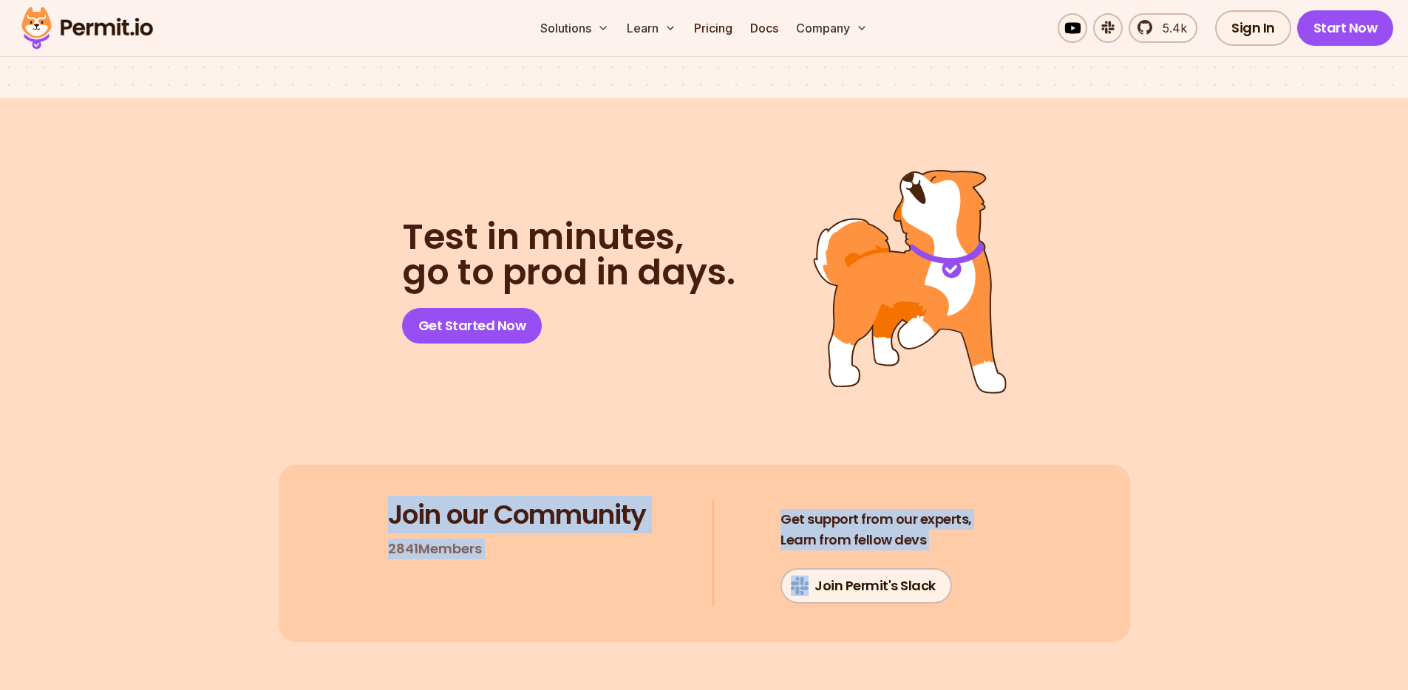
drag, startPoint x: 467, startPoint y: 503, endPoint x: 1018, endPoint y: 540, distance: 552.0
click at [1018, 540] on div "Join our Community 2841 Members Get support from our experts, Learn from fellow…" at bounding box center [705, 553] width 852 height 177
click at [1174, 529] on section "Test in minutes, go to prod in days. Get Started Now Join our Community 2841 Me…" at bounding box center [704, 405] width 1408 height 615
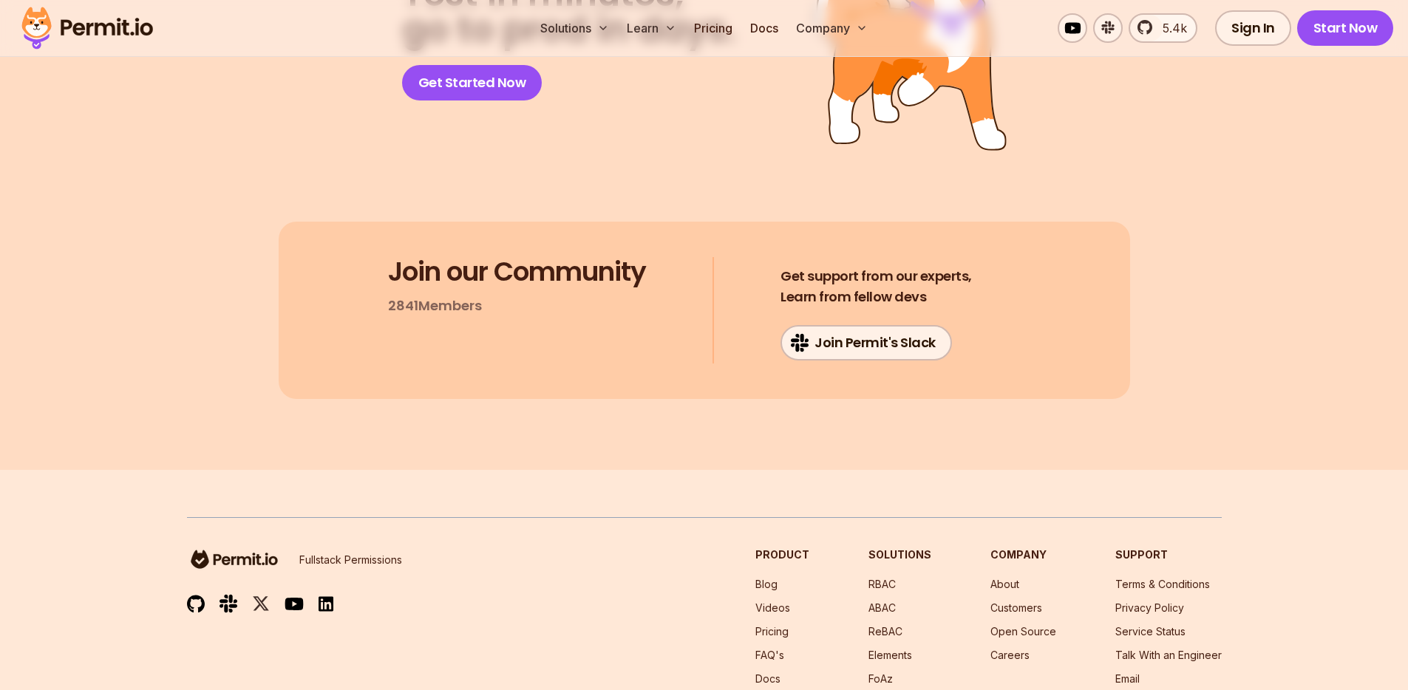
scroll to position [7901, 0]
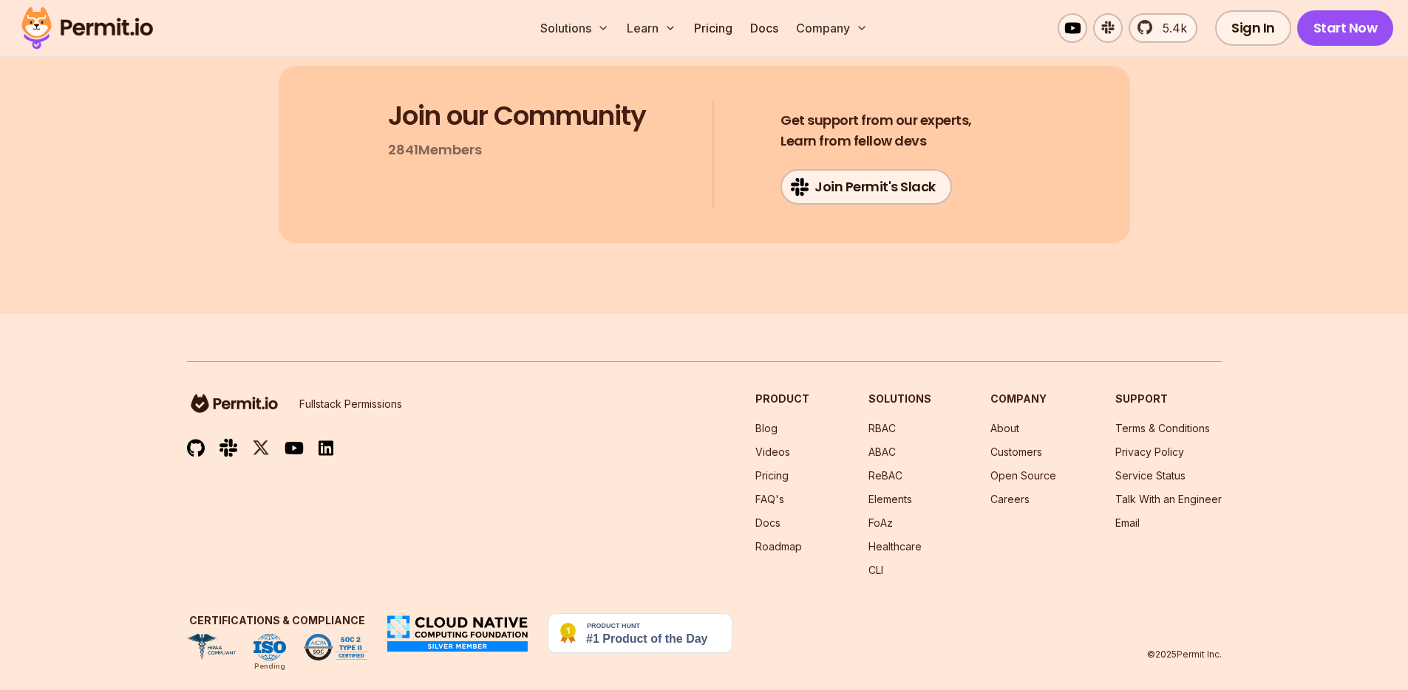
drag, startPoint x: 121, startPoint y: 410, endPoint x: 1299, endPoint y: 641, distance: 1200.0
click at [1299, 641] on footer "Fullstack Permissions Product Blog Videos Pricing FAQ's Docs Roadmap Solutions …" at bounding box center [704, 511] width 1408 height 394
drag, startPoint x: 1299, startPoint y: 641, endPoint x: 70, endPoint y: 339, distance: 1265.0
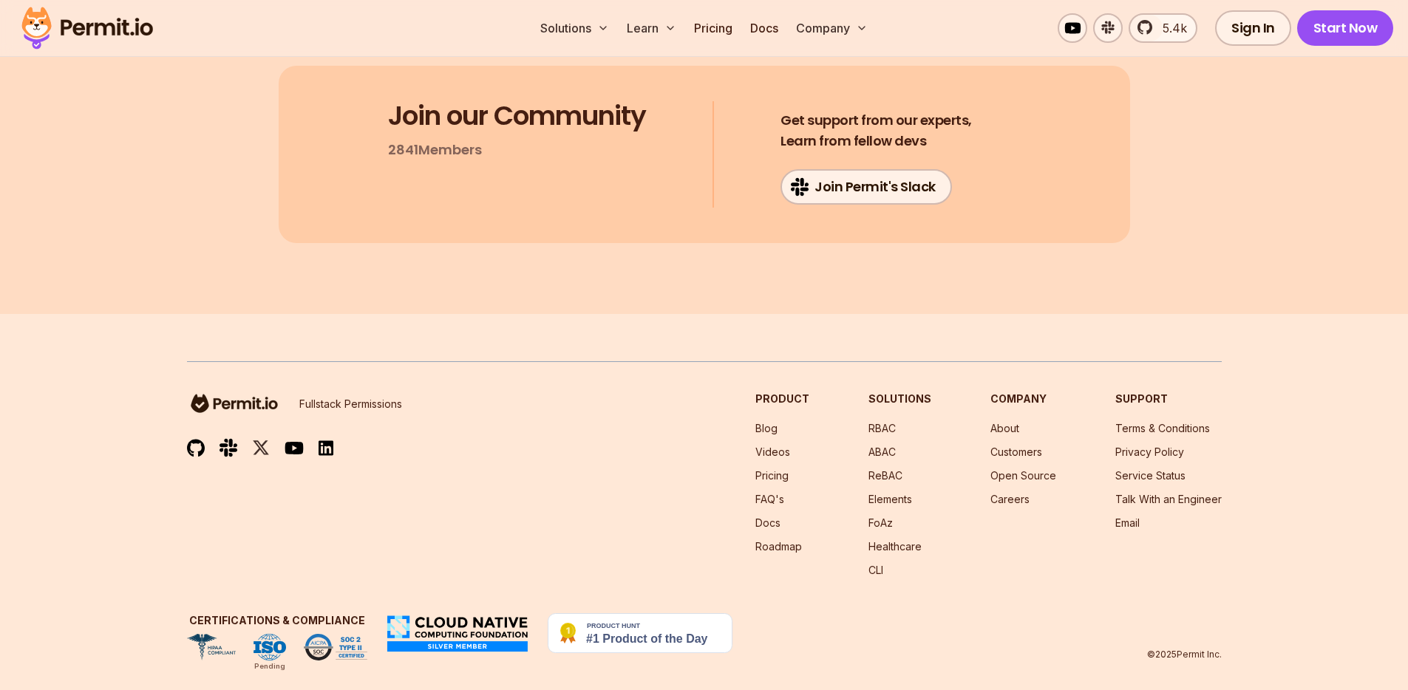
click at [70, 339] on footer "Fullstack Permissions Product Blog Videos Pricing FAQ's Docs Roadmap Solutions …" at bounding box center [704, 511] width 1408 height 394
click at [71, 339] on footer "Fullstack Permissions Product Blog Videos Pricing FAQ's Docs Roadmap Solutions …" at bounding box center [704, 511] width 1408 height 394
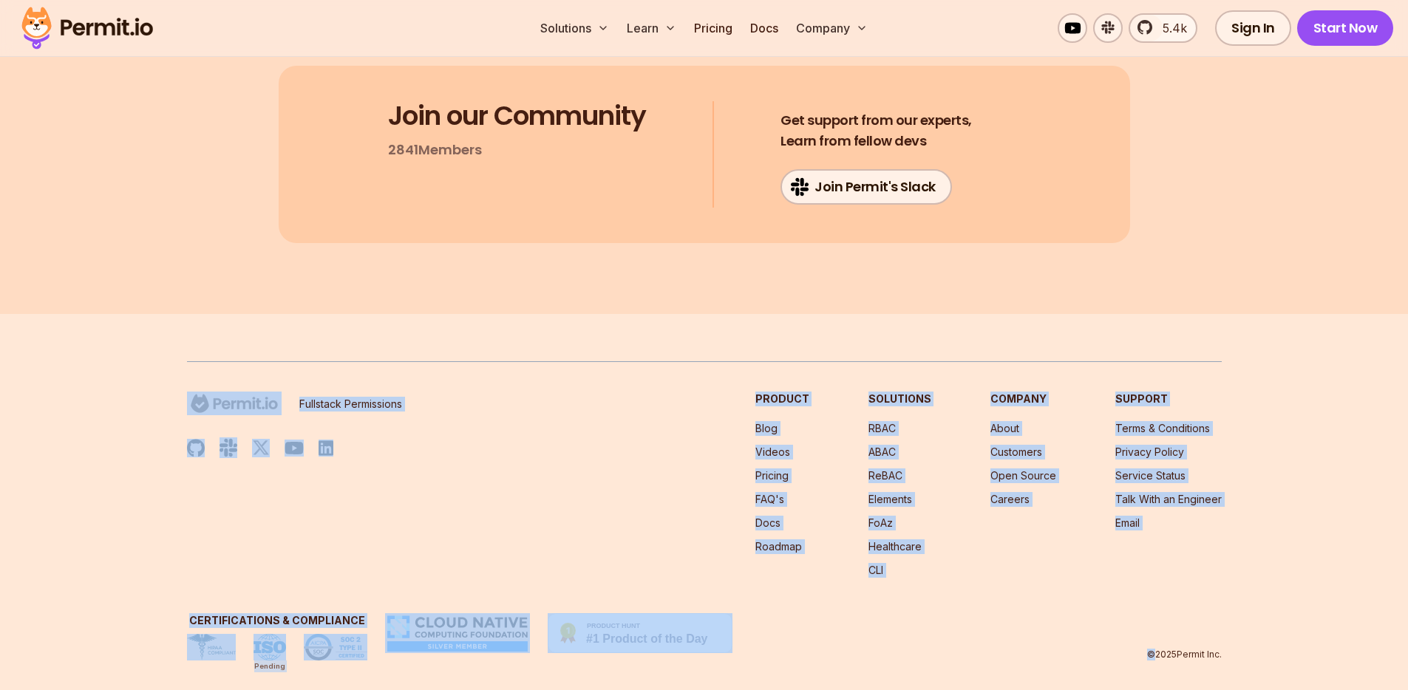
drag, startPoint x: 71, startPoint y: 339, endPoint x: 1187, endPoint y: 619, distance: 1150.8
click at [1187, 619] on footer "Fullstack Permissions Product Blog Videos Pricing FAQ's Docs Roadmap Solutions …" at bounding box center [704, 511] width 1408 height 394
click at [1187, 619] on div "Certifications & Compliance Pending © 2025 Permit Inc." at bounding box center [704, 637] width 1035 height 47
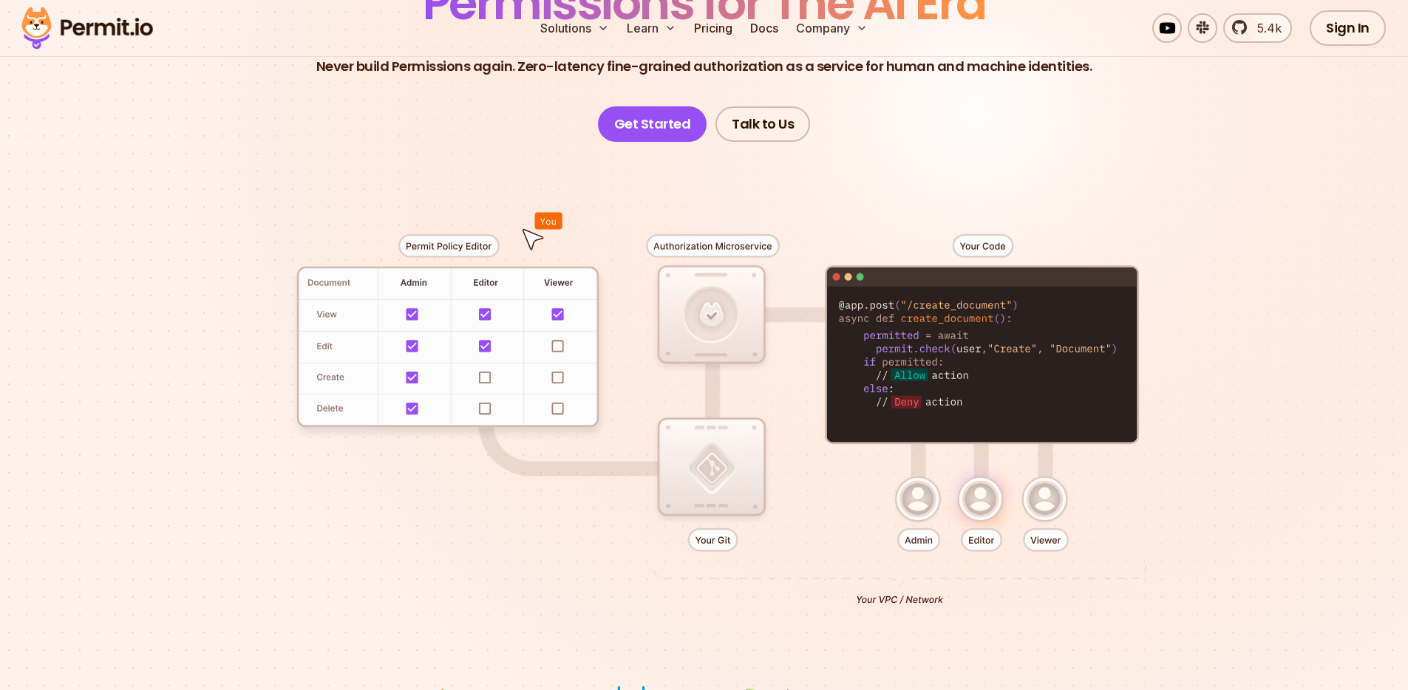
scroll to position [0, 0]
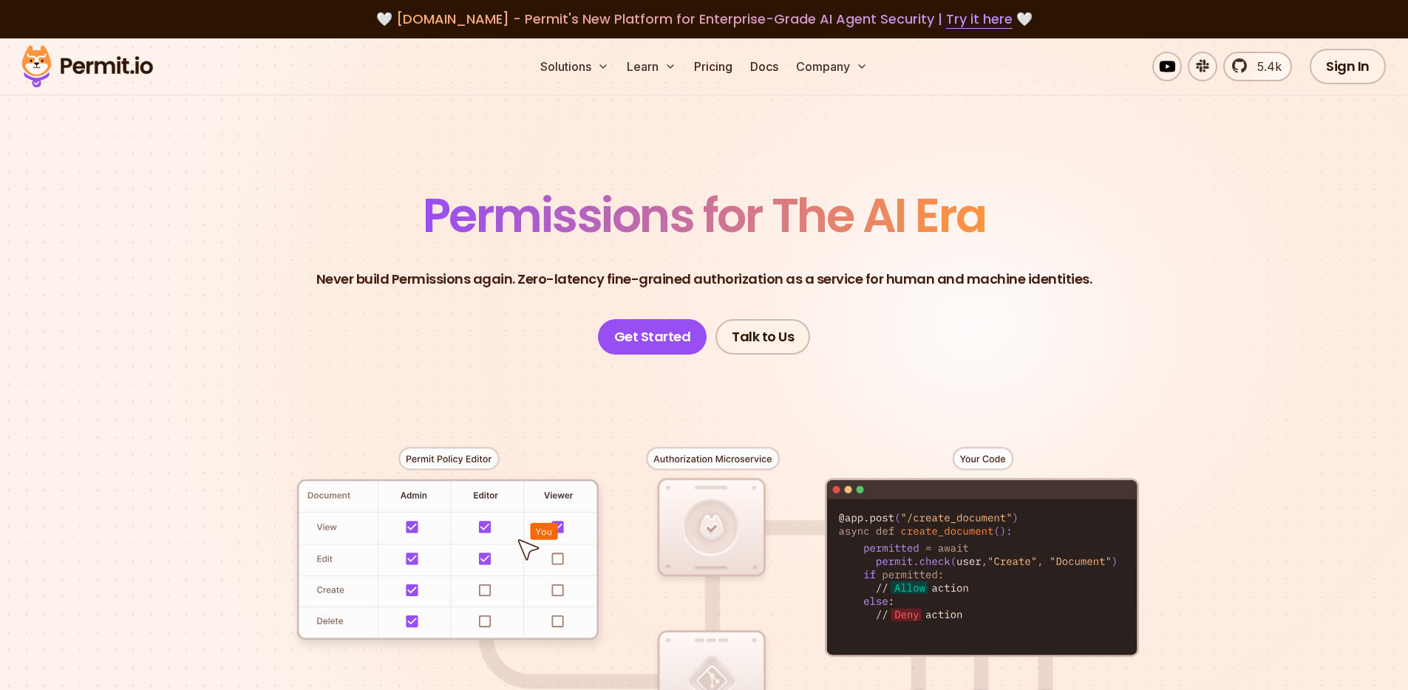
click at [1186, 395] on div at bounding box center [704, 627] width 1035 height 544
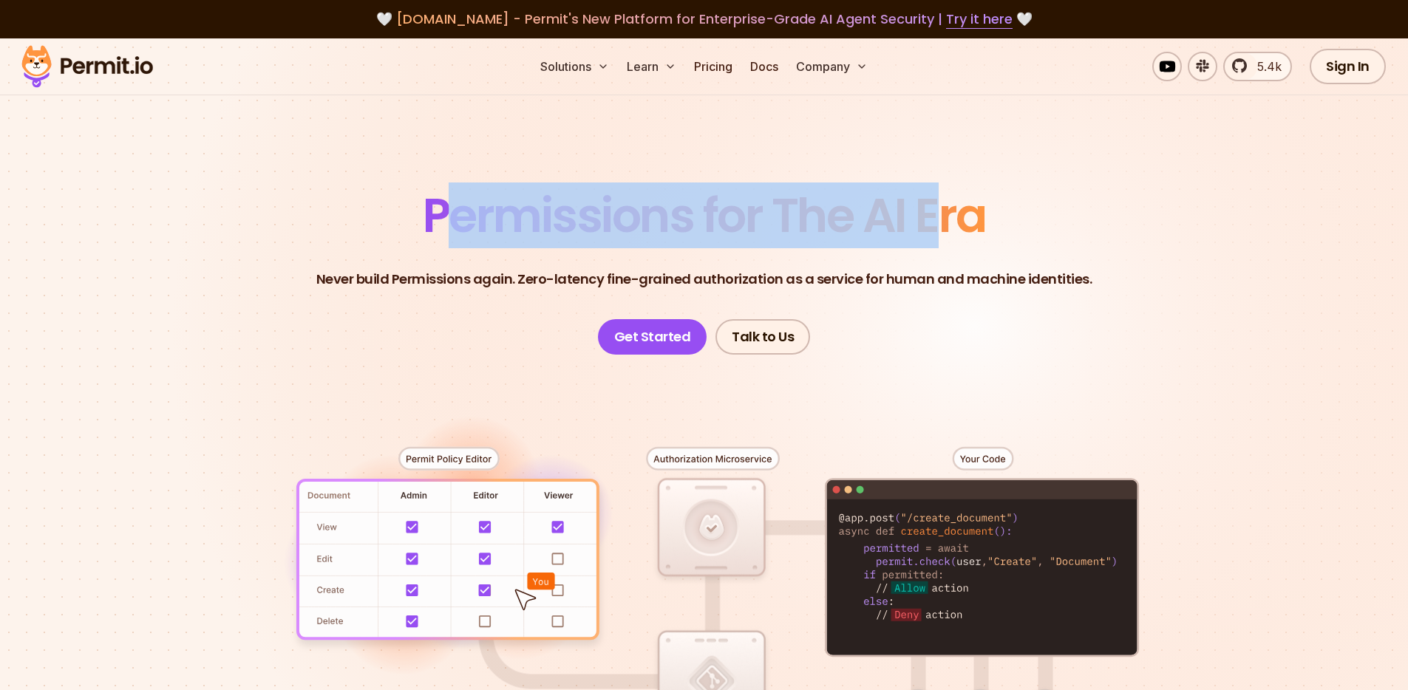
drag, startPoint x: 452, startPoint y: 208, endPoint x: 940, endPoint y: 206, distance: 487.9
click at [940, 205] on span "Permissions for The AI Era" at bounding box center [704, 216] width 563 height 66
click at [940, 206] on span "Permissions for The AI Era" at bounding box center [704, 216] width 563 height 66
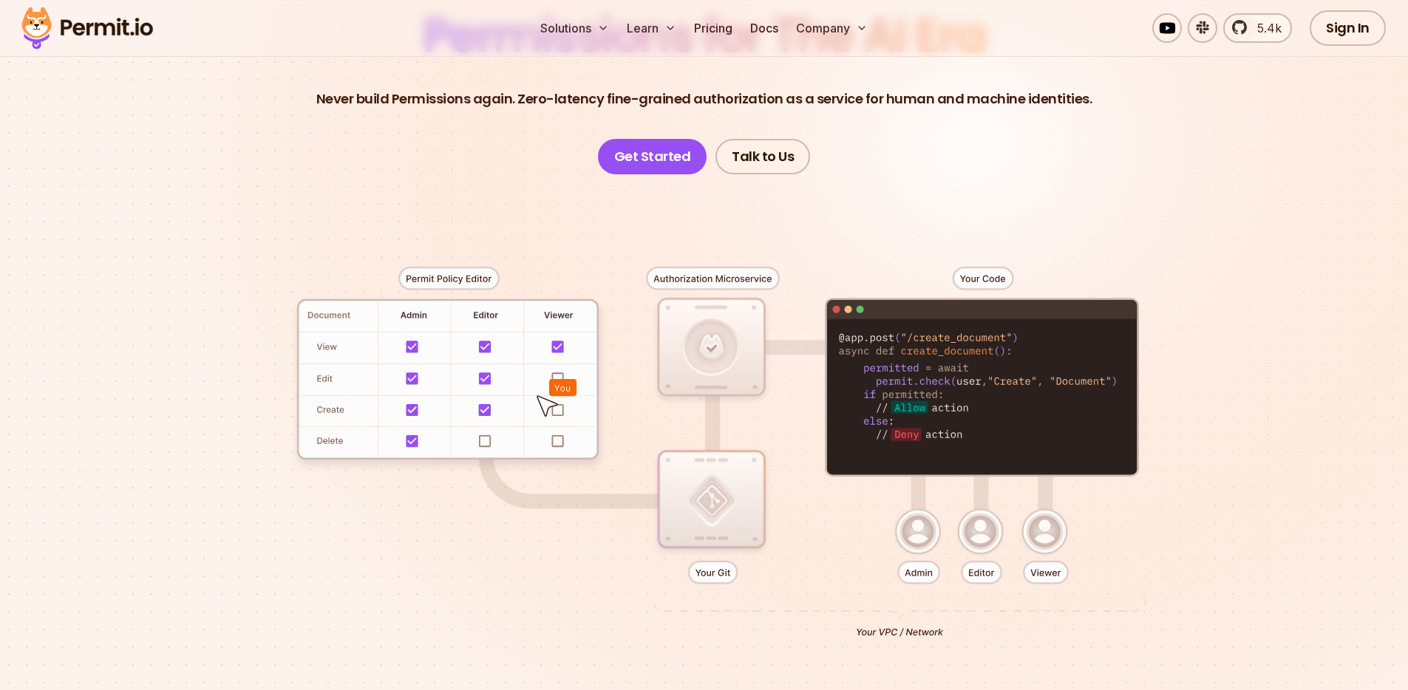
scroll to position [200, 0]
